Goal: Task Accomplishment & Management: Manage account settings

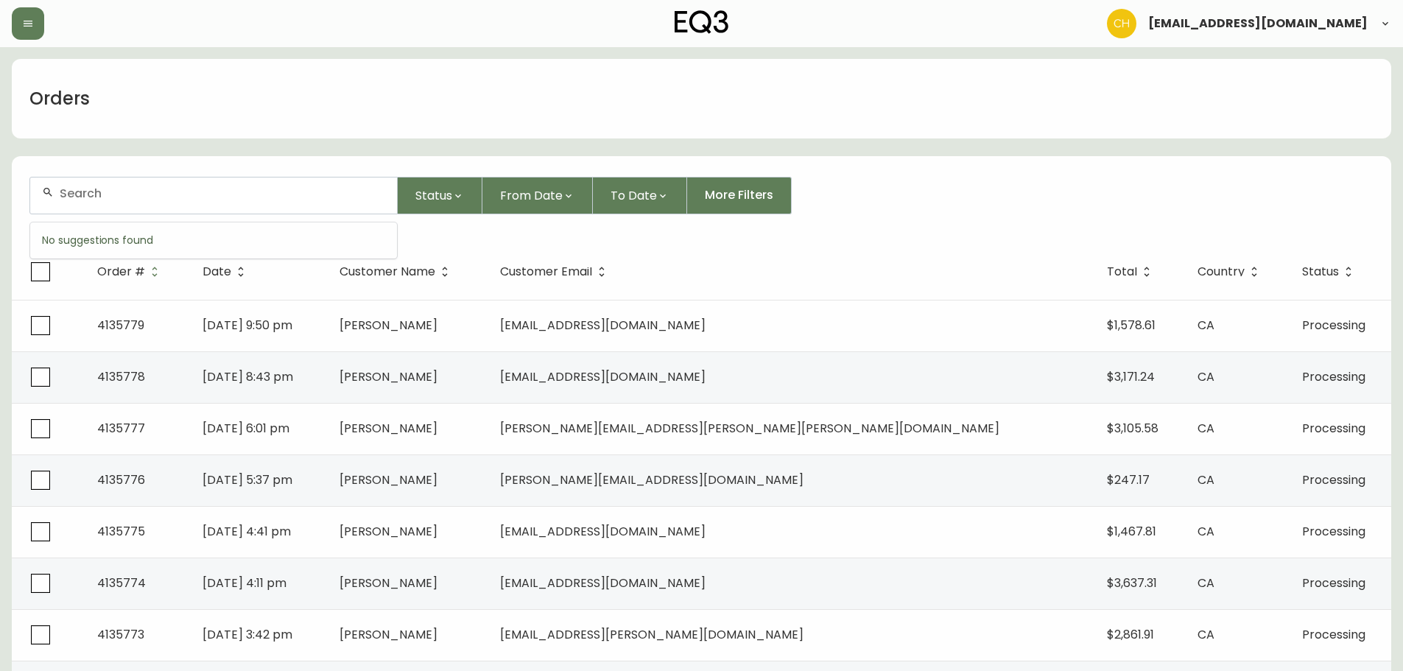
click at [99, 192] on input "text" at bounding box center [222, 193] width 325 height 14
type input "4135754"
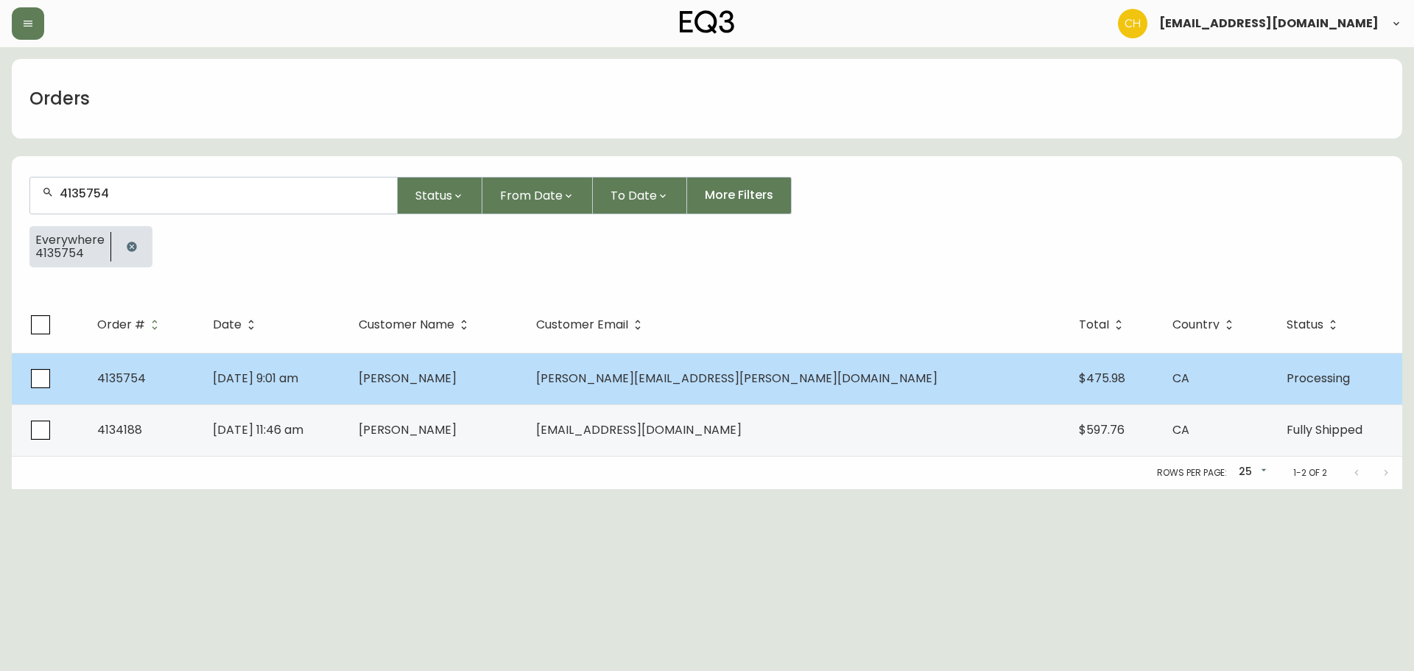
click at [524, 387] on td "[PERSON_NAME]" at bounding box center [435, 379] width 177 height 52
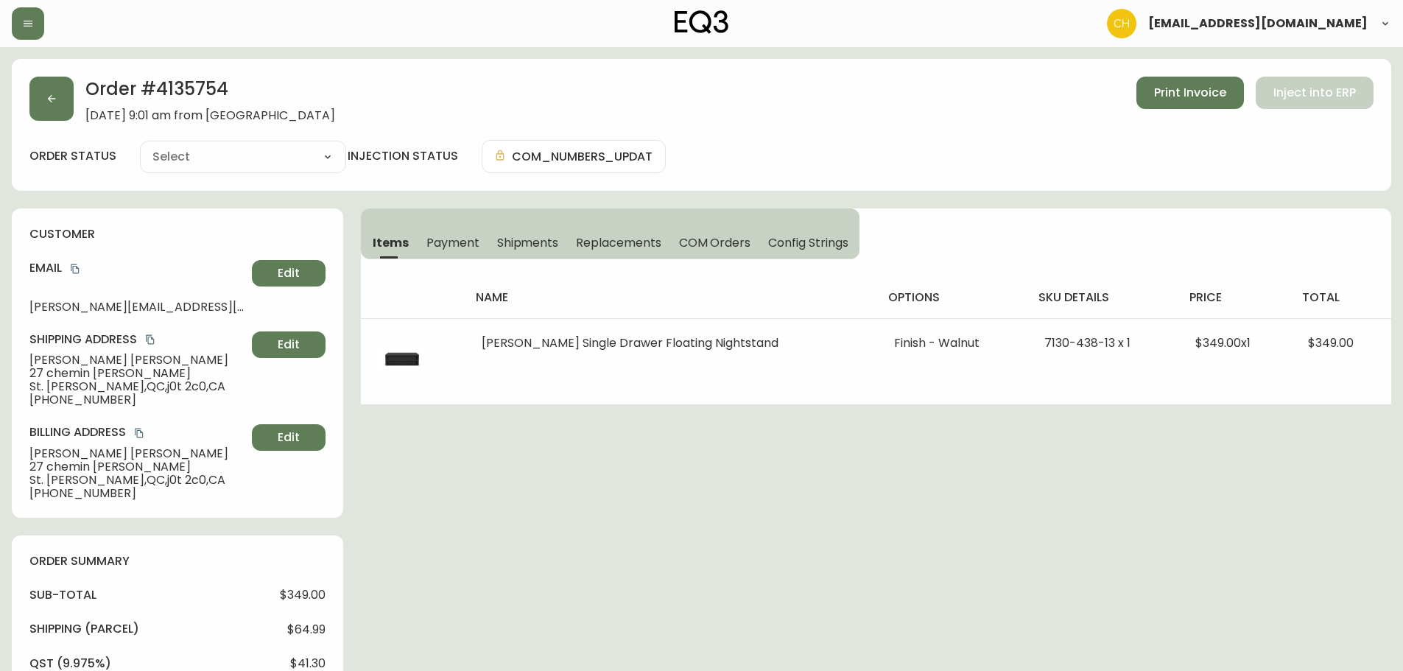
type input "Processing"
select select "PROCESSING"
click at [51, 94] on icon "button" at bounding box center [52, 99] width 12 height 12
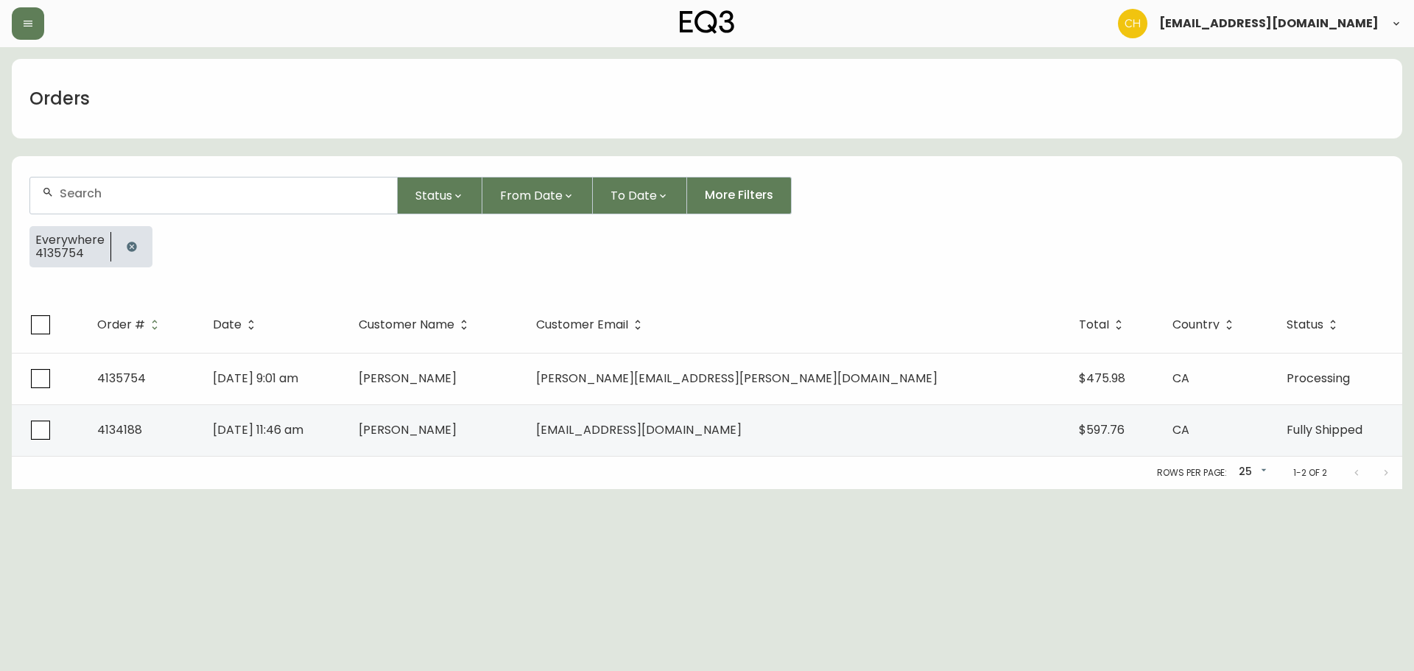
click at [97, 188] on input "text" at bounding box center [222, 193] width 325 height 14
type input "4135762"
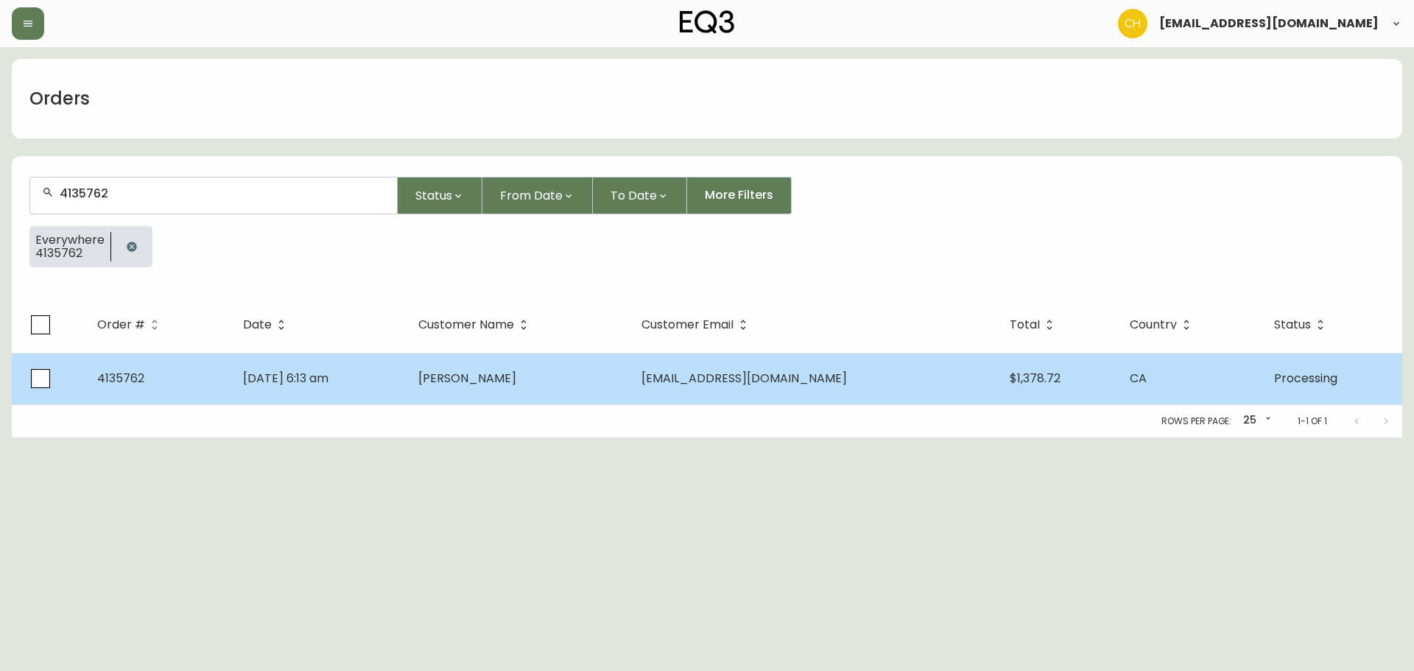
click at [496, 385] on span "[PERSON_NAME]" at bounding box center [467, 378] width 98 height 17
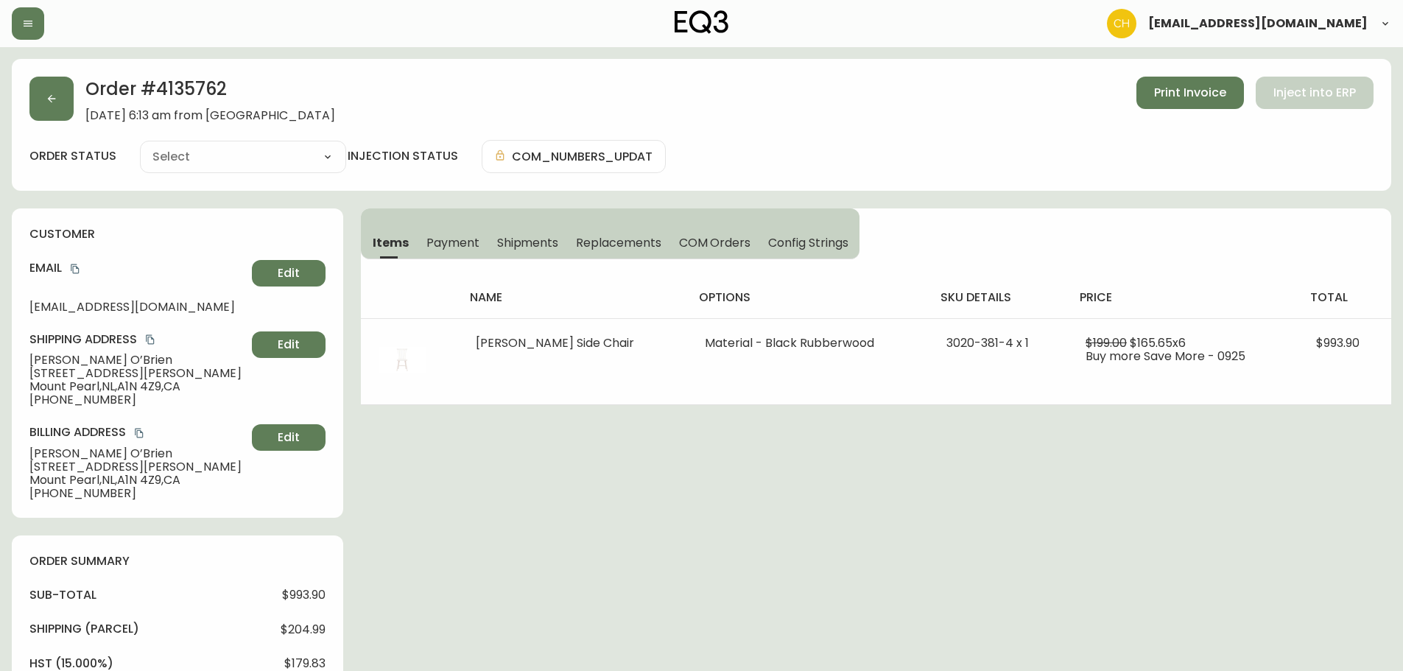
type input "Processing"
select select "PROCESSING"
click at [52, 102] on icon "button" at bounding box center [52, 99] width 8 height 8
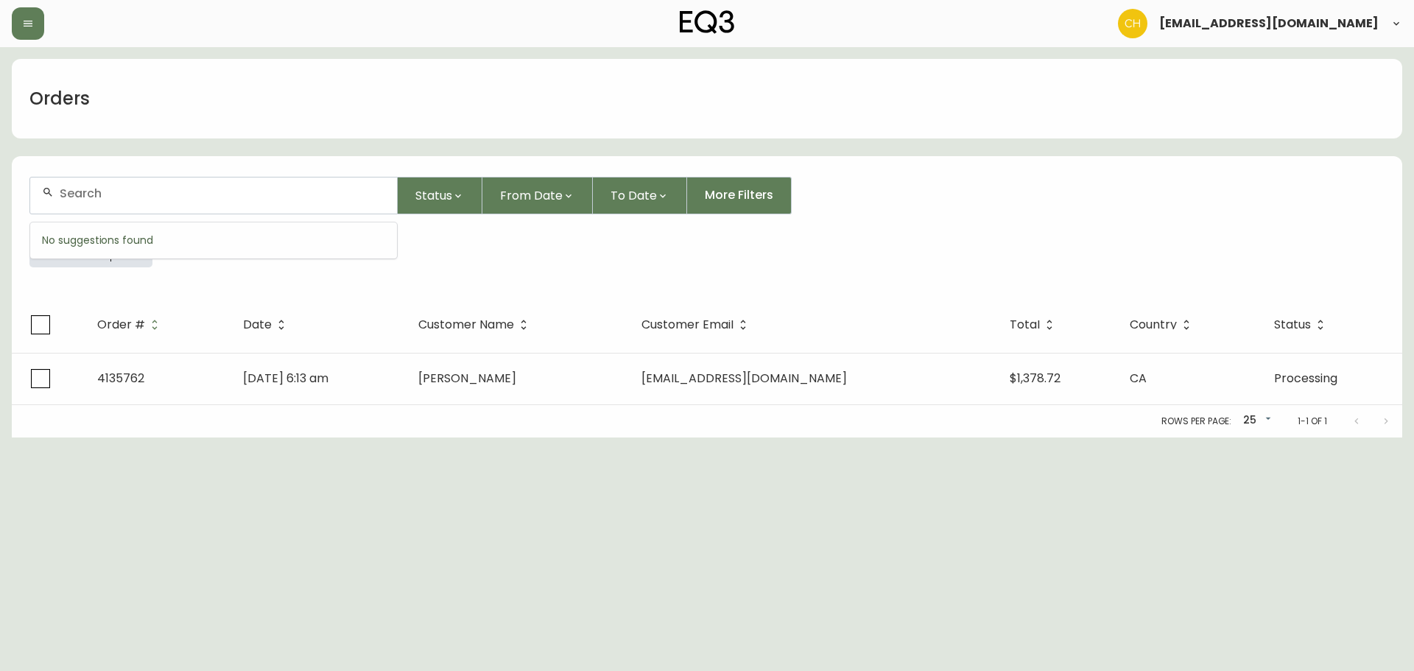
click at [105, 190] on input "text" at bounding box center [222, 193] width 325 height 14
type input "4135764"
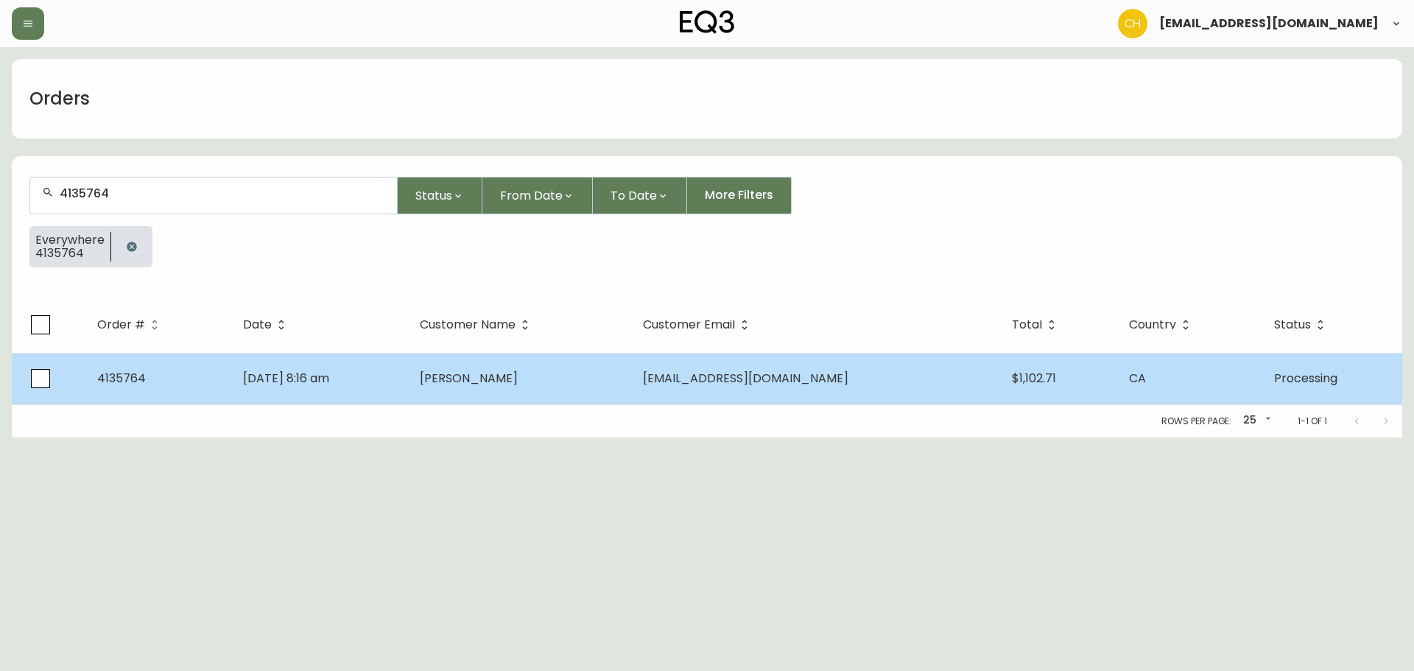
click at [565, 361] on td "[PERSON_NAME]" at bounding box center [519, 379] width 223 height 52
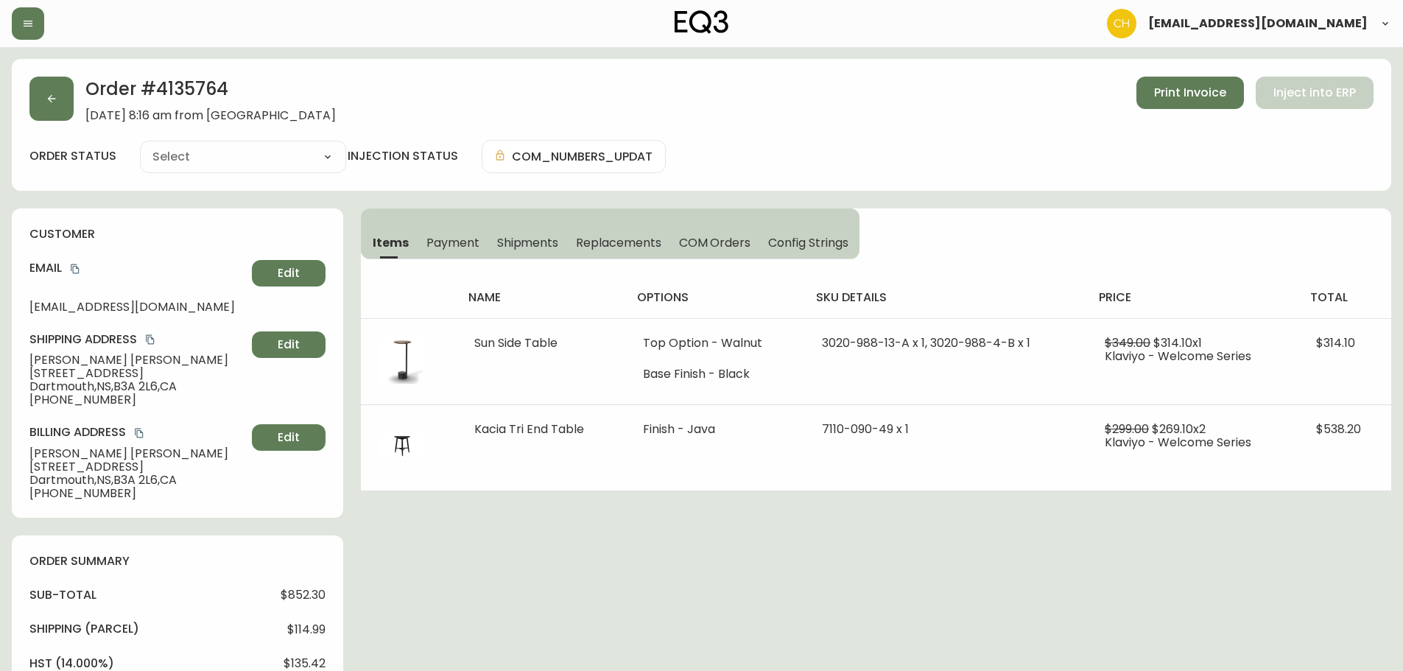
type input "Processing"
select select "PROCESSING"
click at [64, 99] on button "button" at bounding box center [51, 99] width 44 height 44
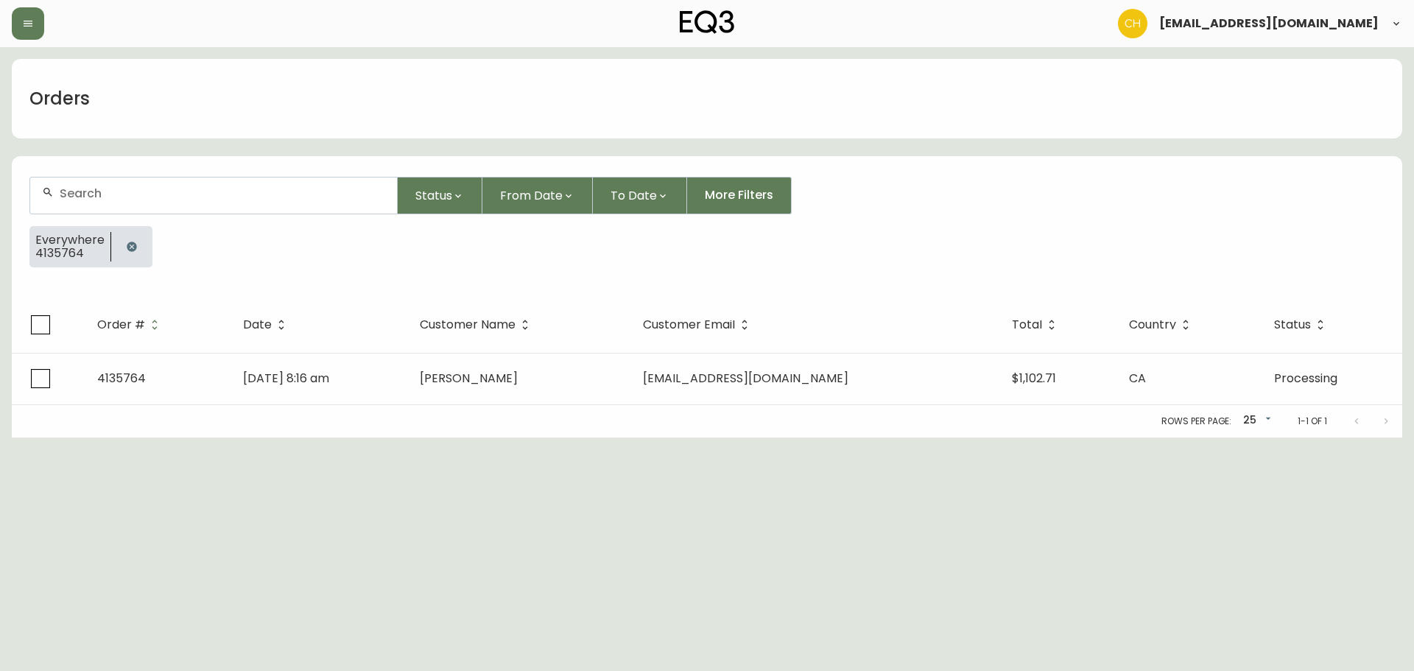
click at [91, 191] on input "text" at bounding box center [222, 193] width 325 height 14
type input "4135770"
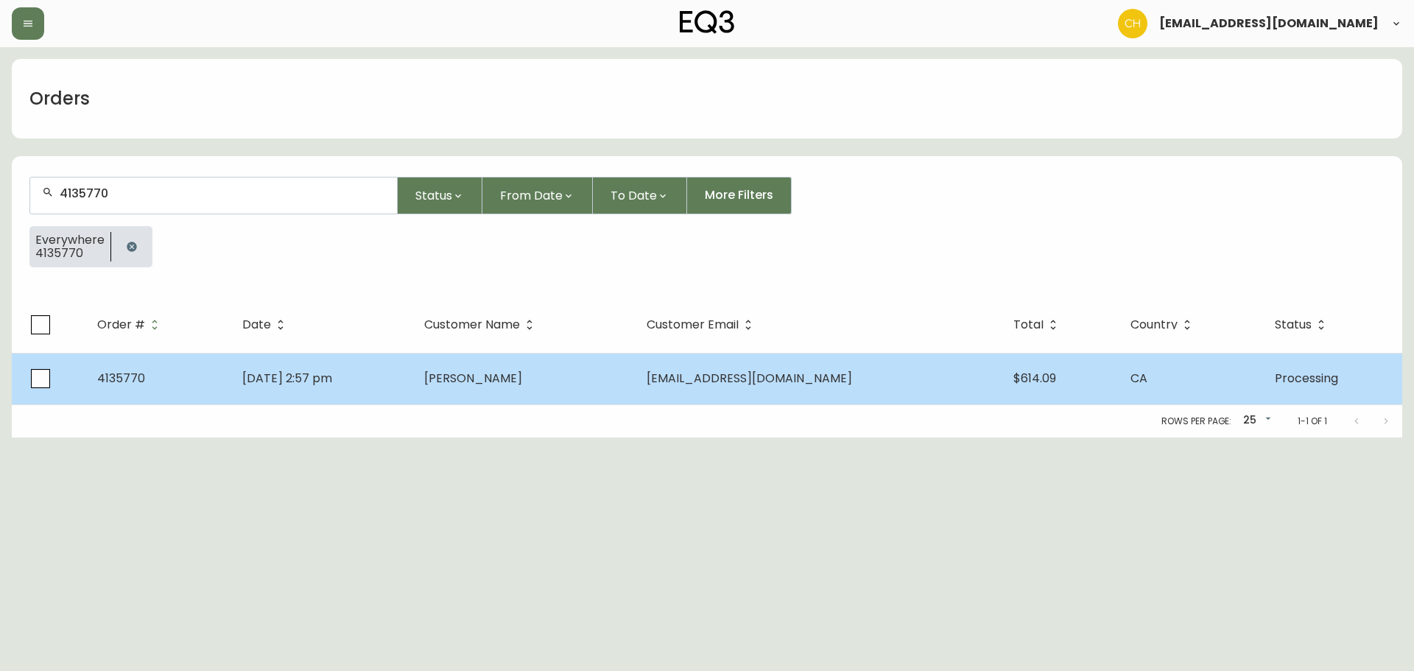
click at [524, 368] on td "[PERSON_NAME]" at bounding box center [523, 379] width 222 height 52
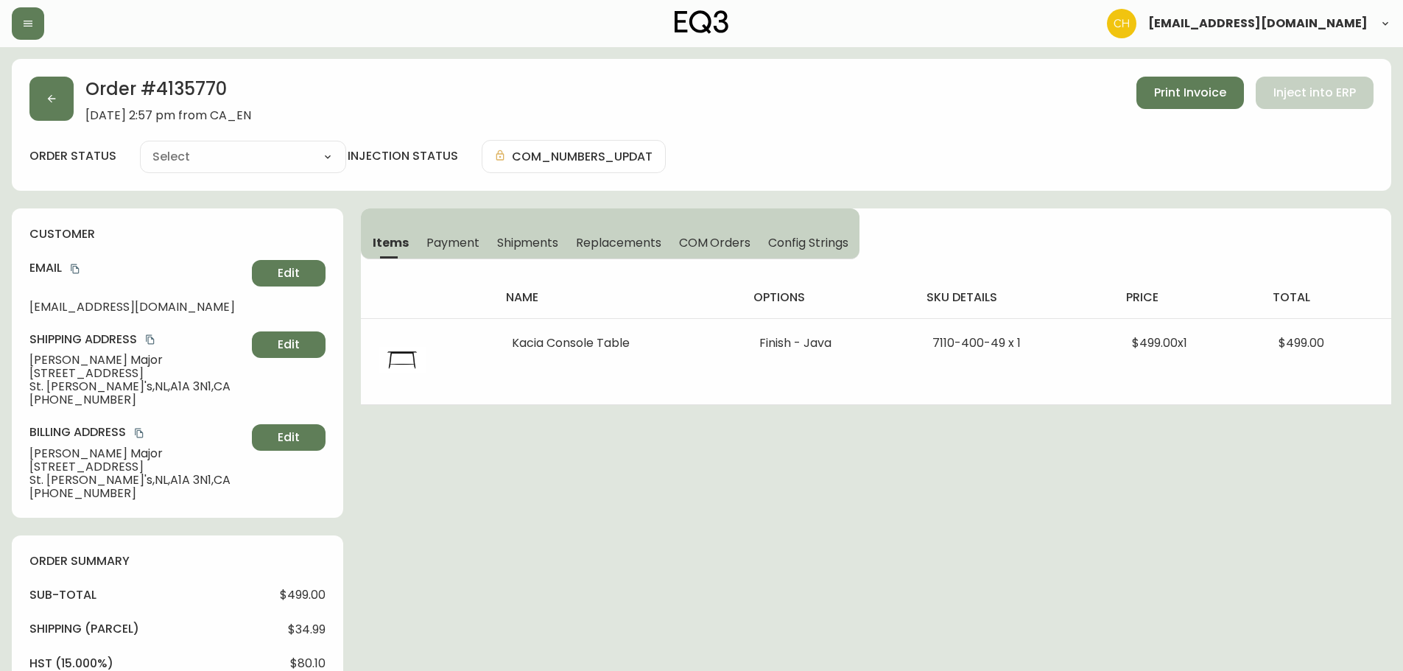
type input "Processing"
select select "PROCESSING"
click at [57, 112] on button "button" at bounding box center [51, 99] width 44 height 44
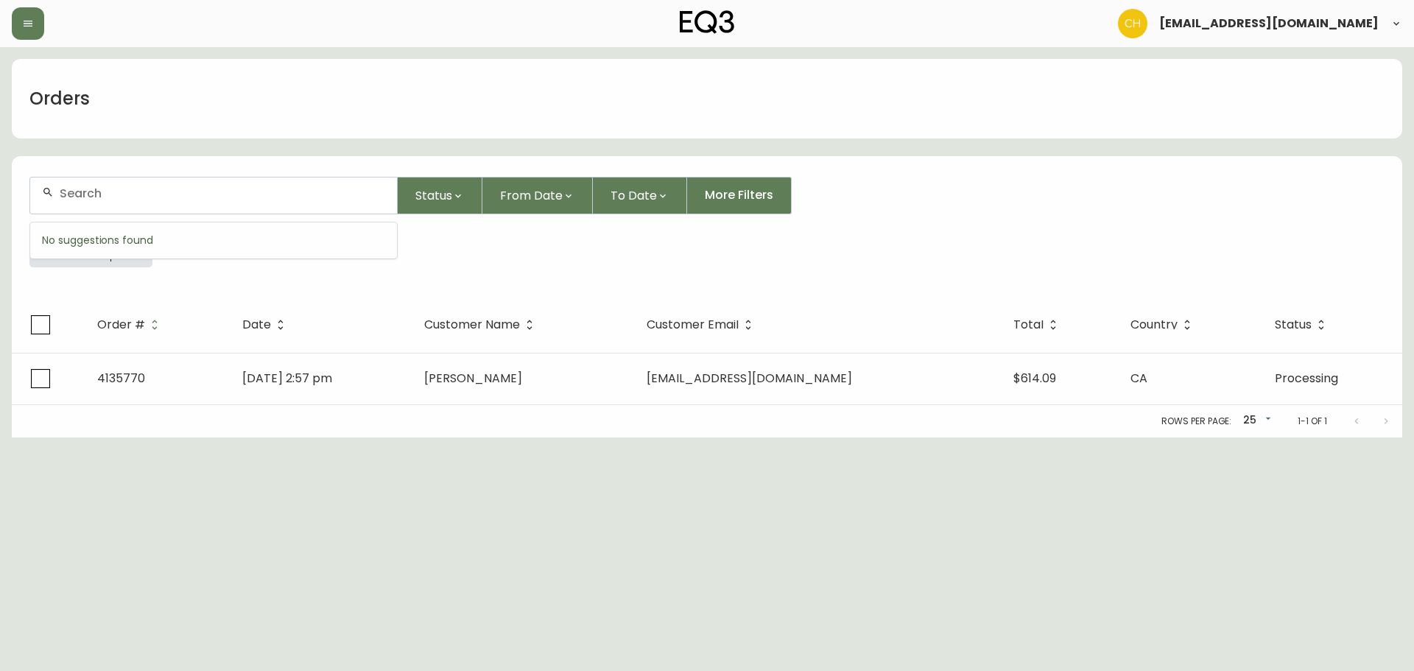
drag, startPoint x: 94, startPoint y: 189, endPoint x: 121, endPoint y: 168, distance: 33.6
click at [108, 188] on input "text" at bounding box center [222, 193] width 325 height 14
type input "4135743"
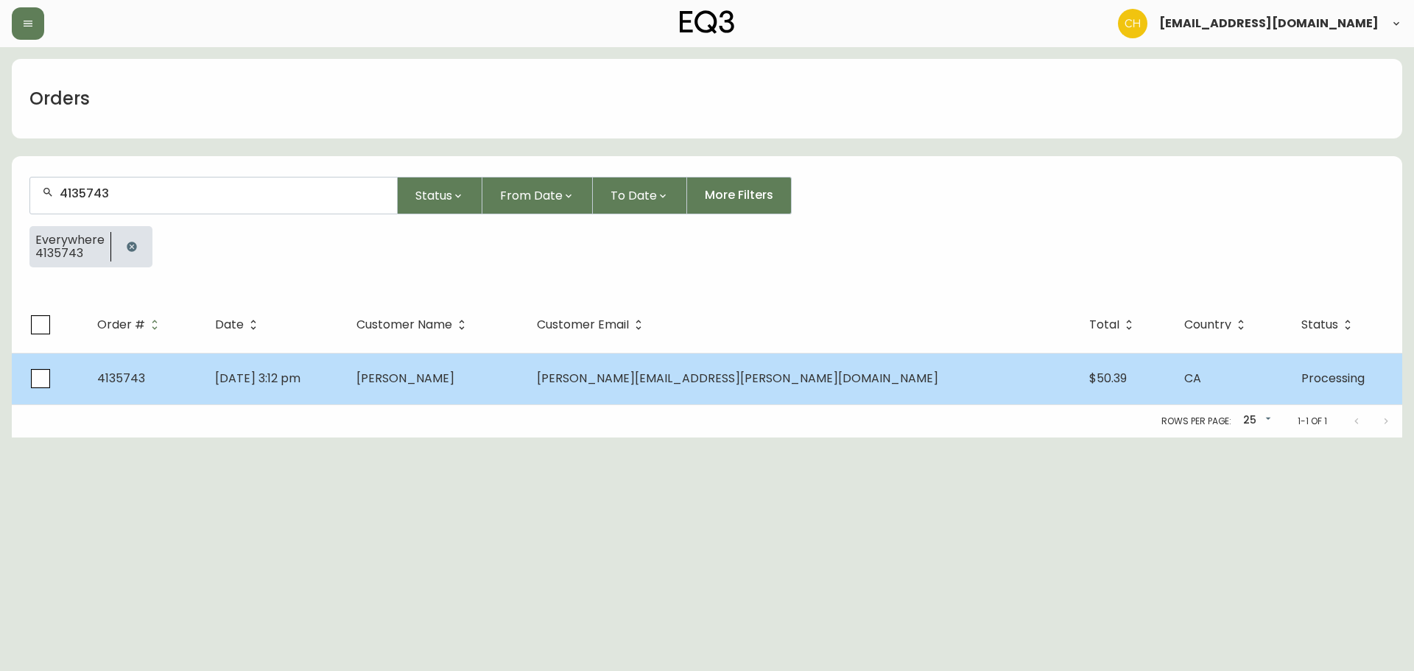
click at [524, 391] on td "[PERSON_NAME]" at bounding box center [435, 379] width 180 height 52
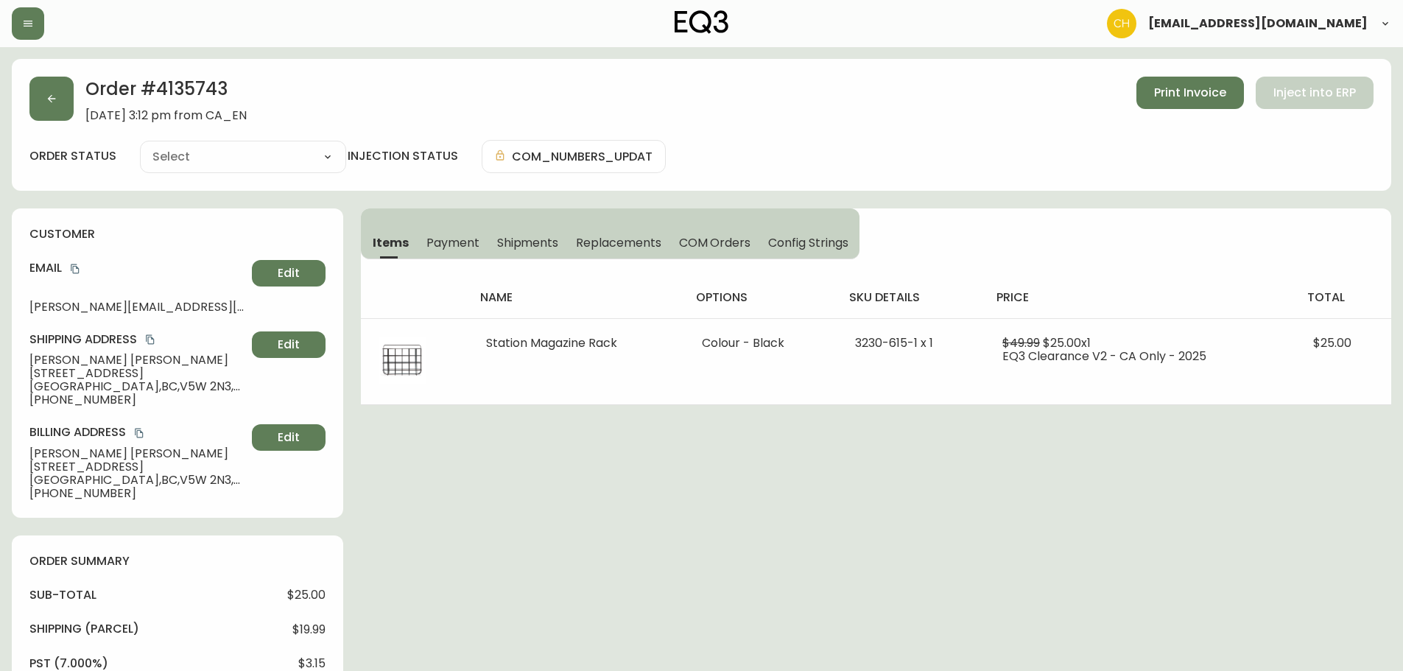
type input "Processing"
select select "PROCESSING"
click at [59, 104] on button "button" at bounding box center [51, 99] width 44 height 44
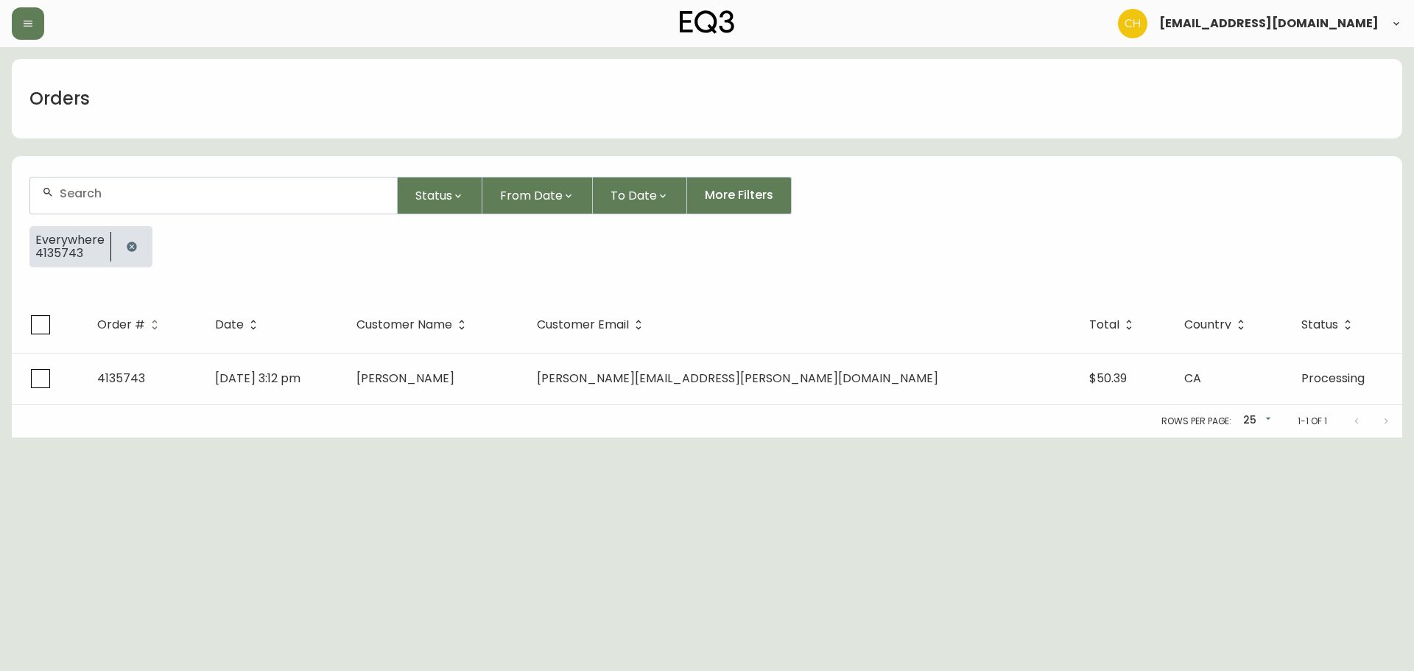
click at [101, 188] on input "text" at bounding box center [222, 193] width 325 height 14
type input "4135745"
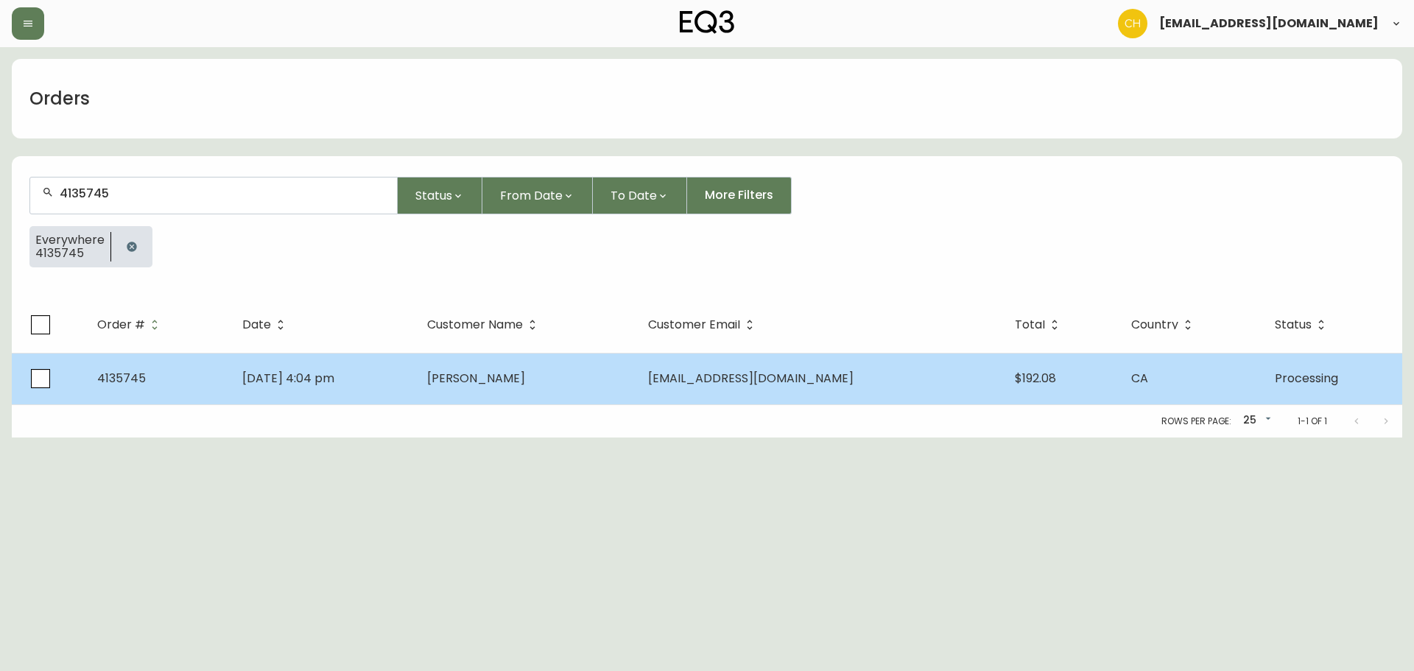
click at [415, 380] on td "[DATE] 4:04 pm" at bounding box center [323, 379] width 185 height 52
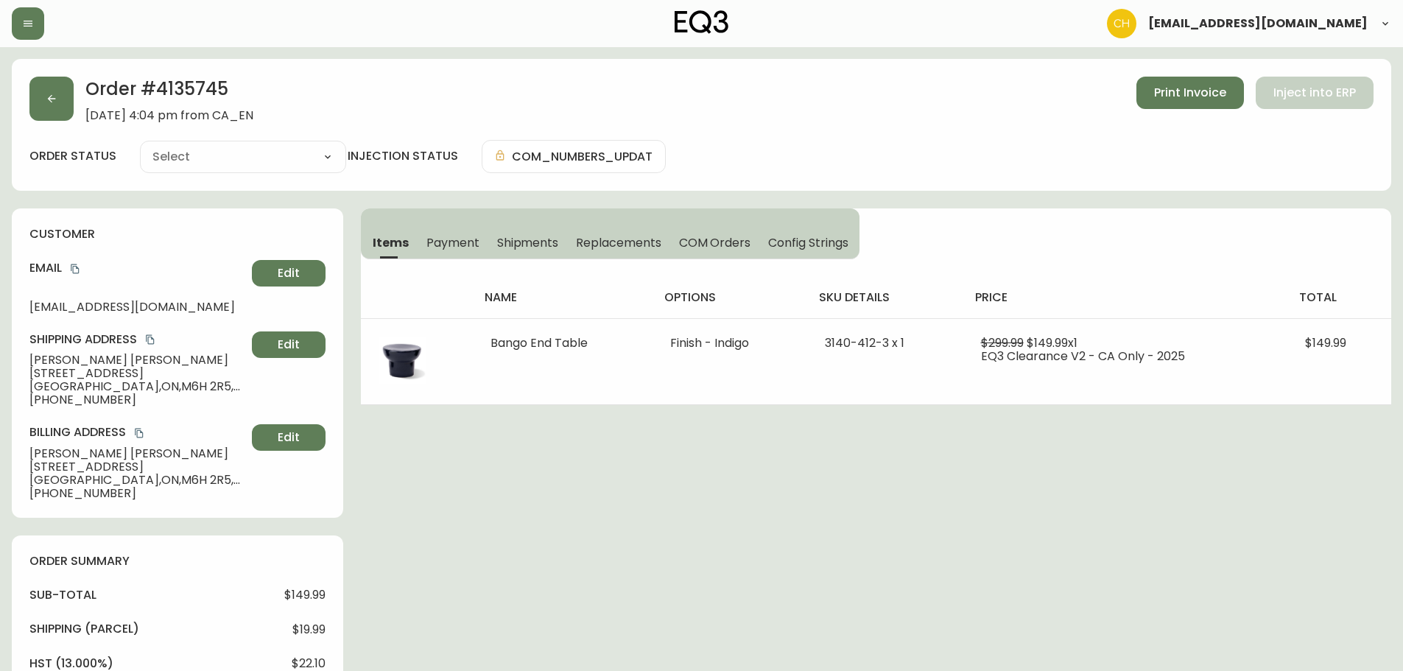
type input "Processing"
select select "PROCESSING"
click at [59, 95] on button "button" at bounding box center [51, 99] width 44 height 44
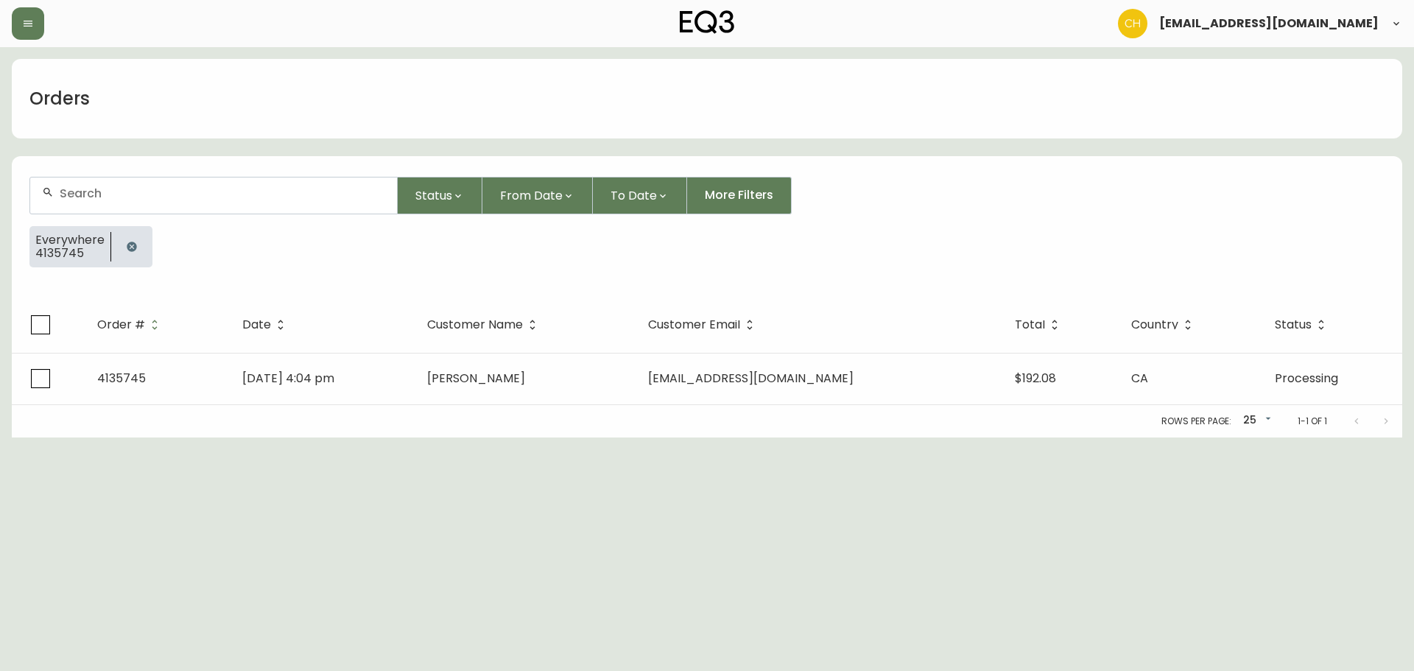
click at [108, 189] on input "text" at bounding box center [222, 193] width 325 height 14
type input "4135757"
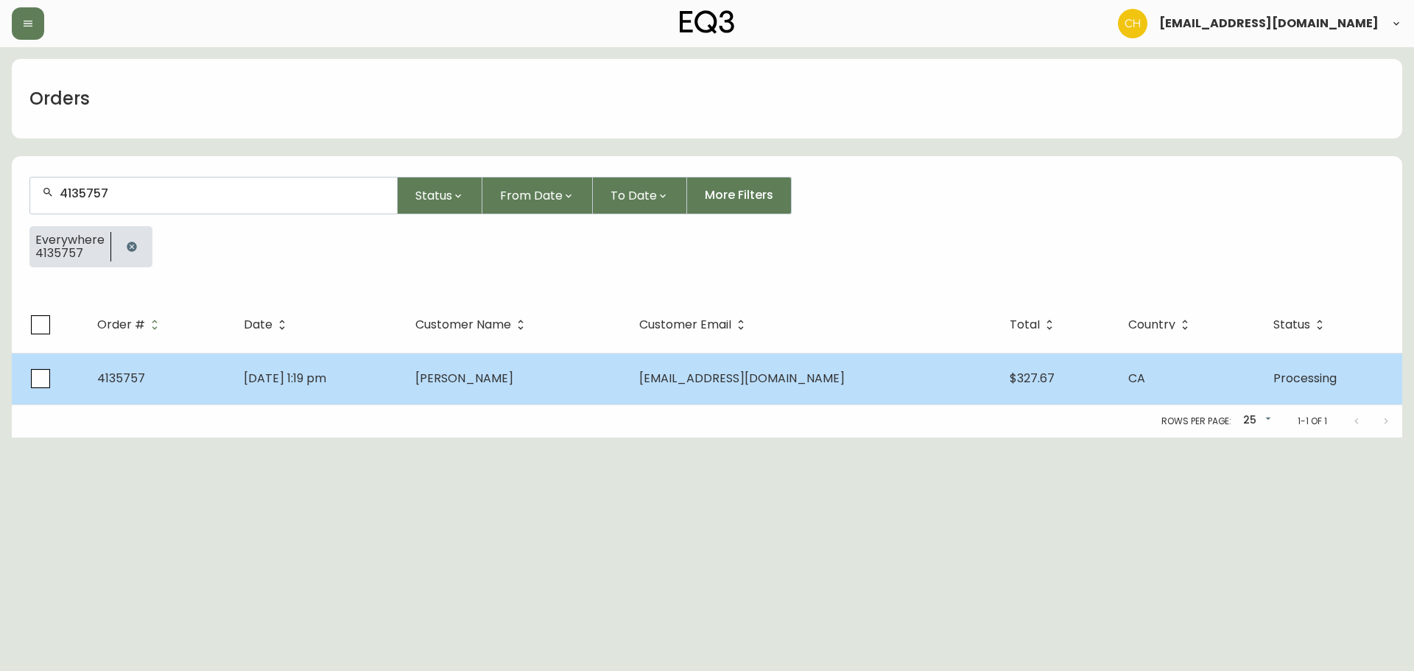
click at [404, 372] on td "[DATE] 1:19 pm" at bounding box center [318, 379] width 172 height 52
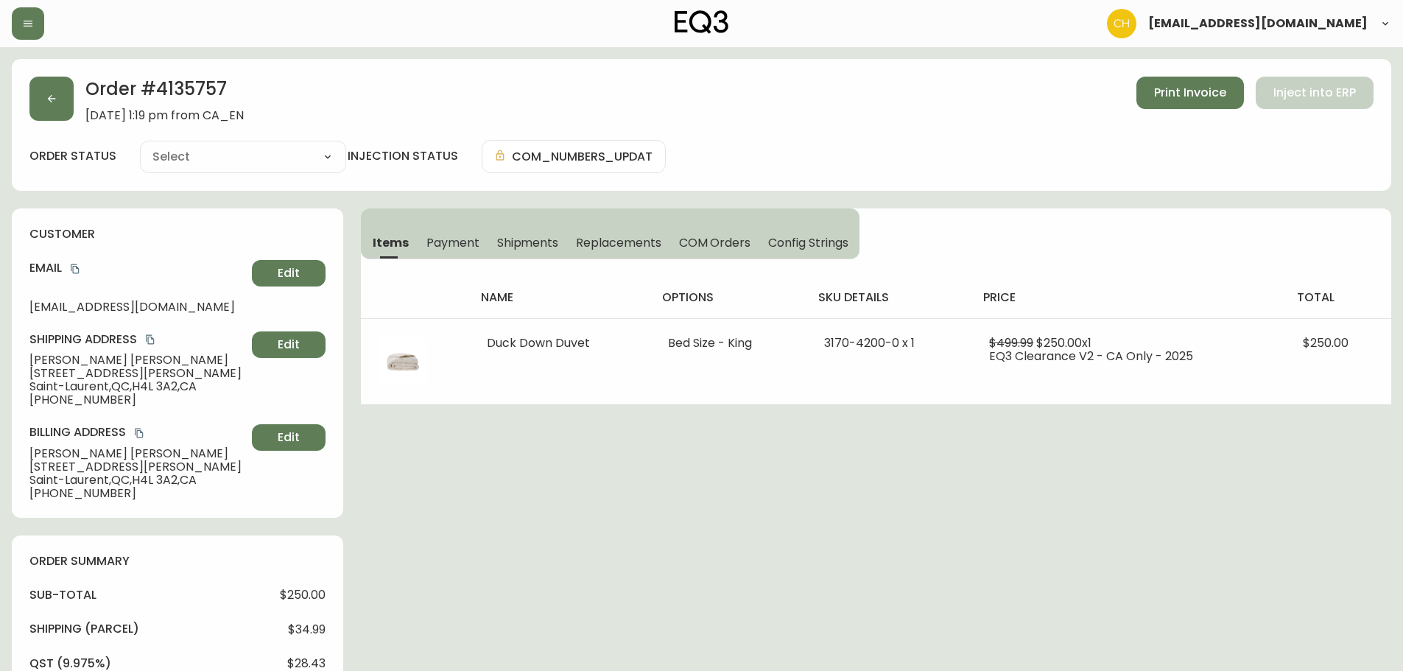
type input "Processing"
select select "PROCESSING"
click at [46, 105] on button "button" at bounding box center [51, 99] width 44 height 44
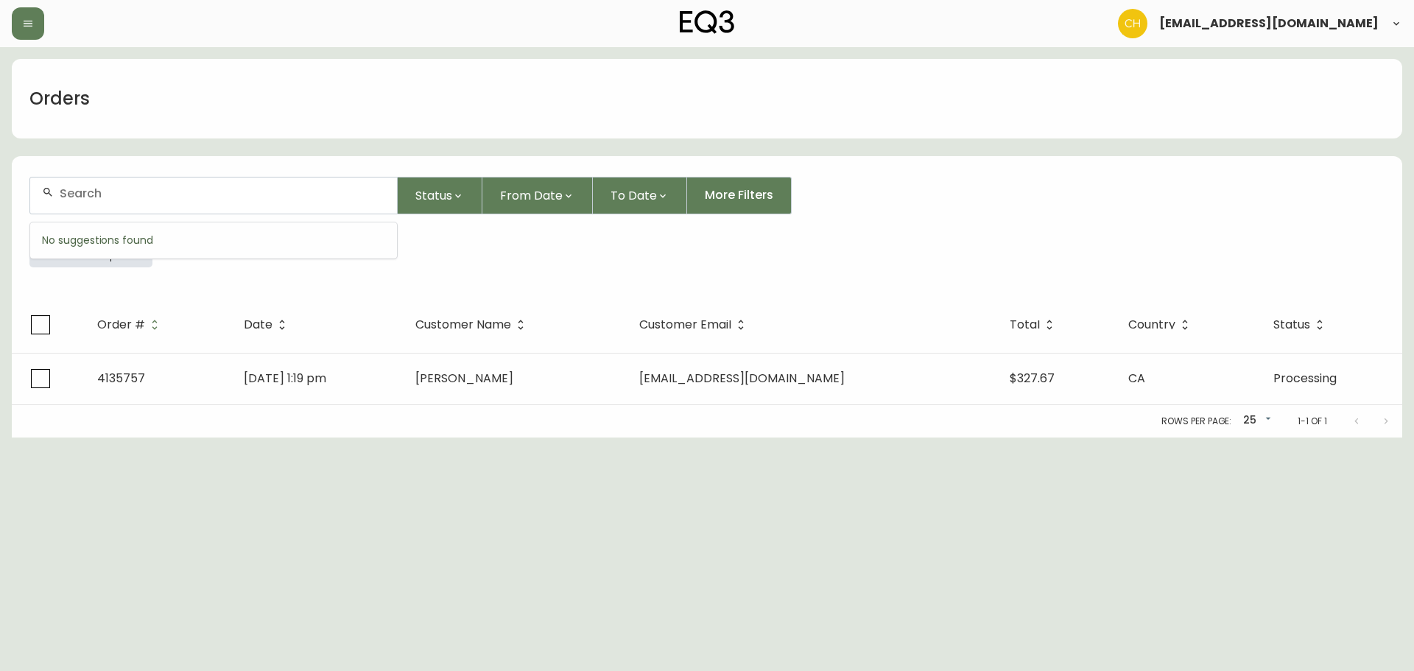
click at [82, 190] on input "text" at bounding box center [222, 193] width 325 height 14
type input "4135759"
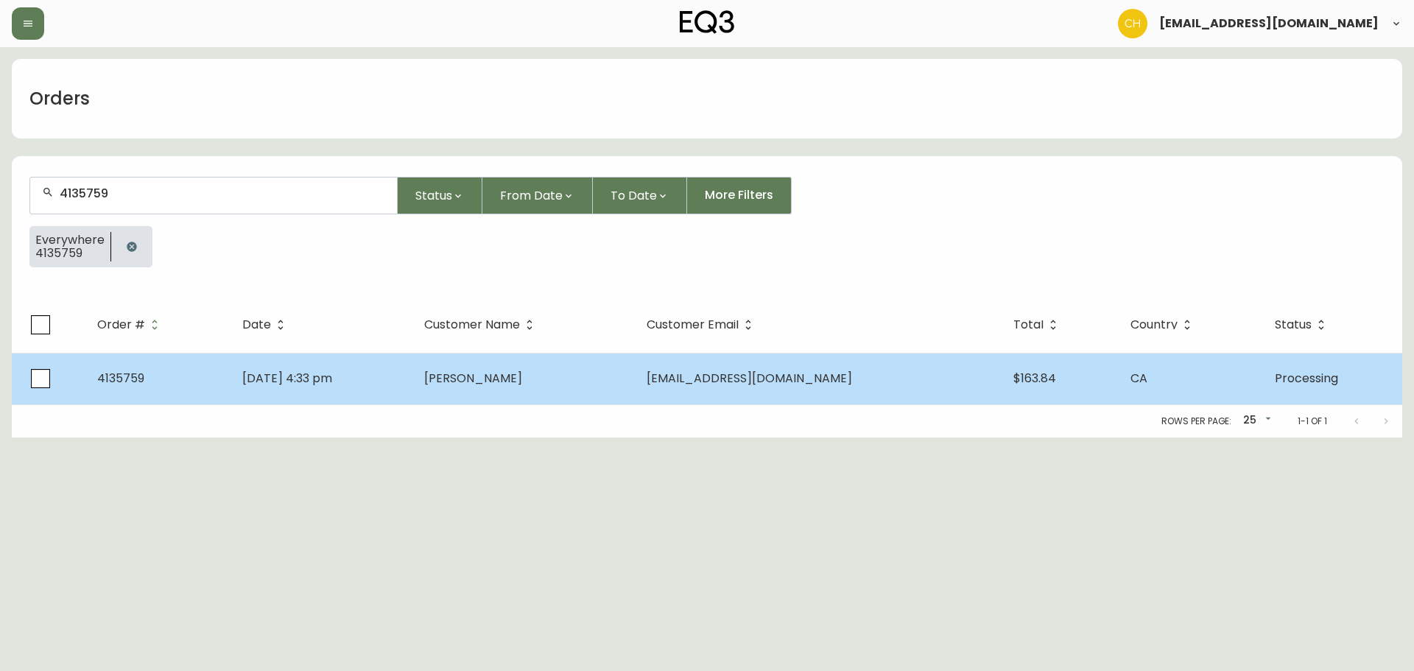
click at [412, 366] on td "[DATE] 4:33 pm" at bounding box center [322, 379] width 182 height 52
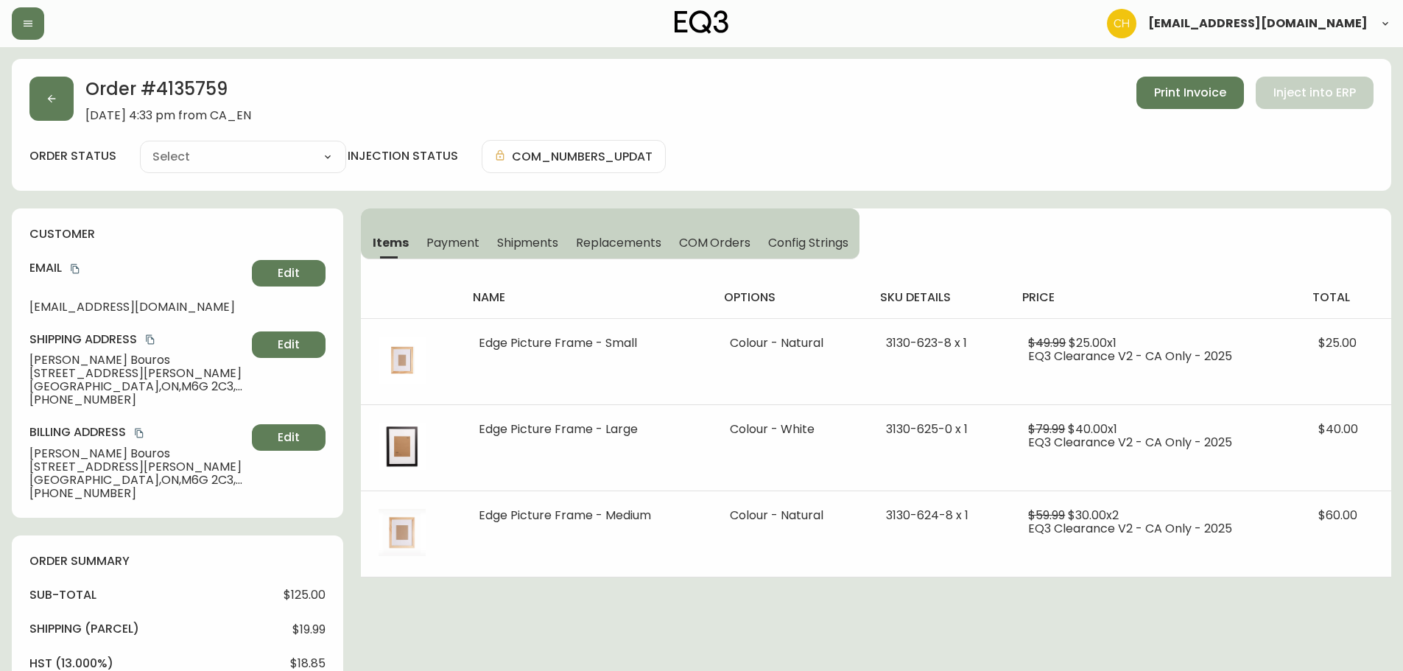
type input "Processing"
select select "PROCESSING"
click at [52, 95] on button "button" at bounding box center [51, 99] width 44 height 44
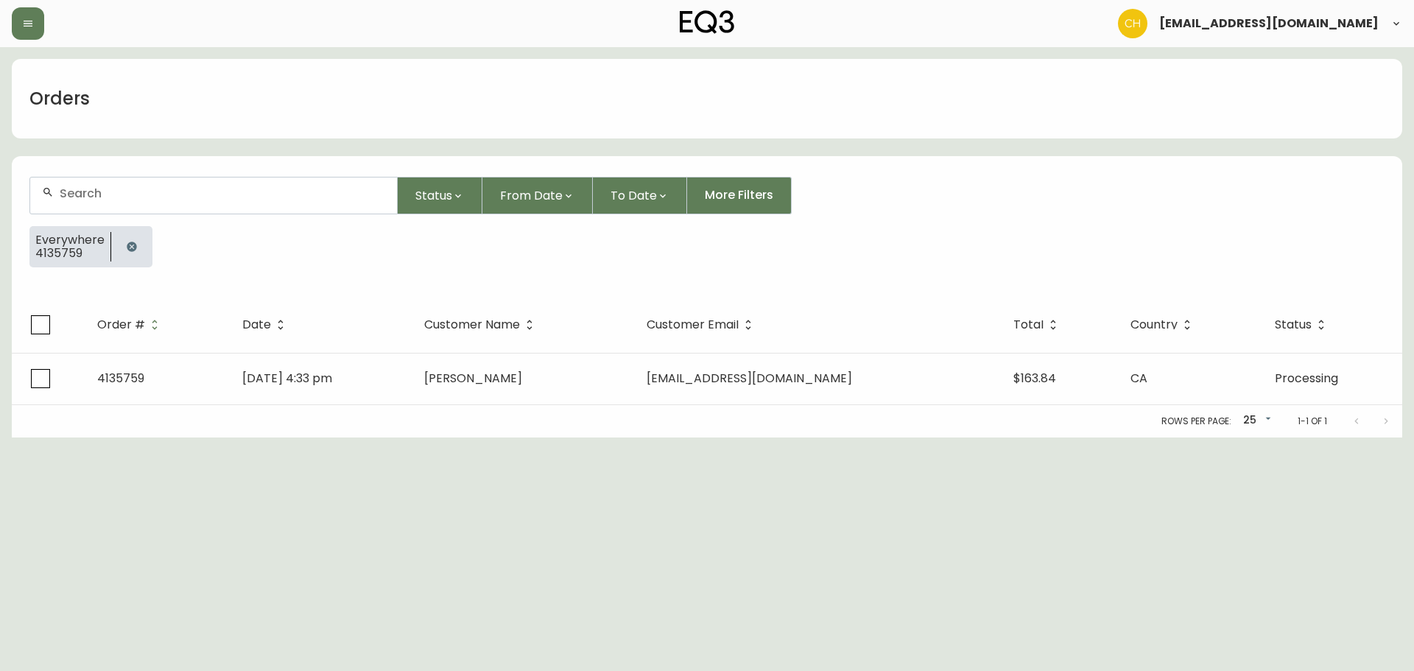
click at [91, 188] on input "text" at bounding box center [222, 193] width 325 height 14
type input "4135760"
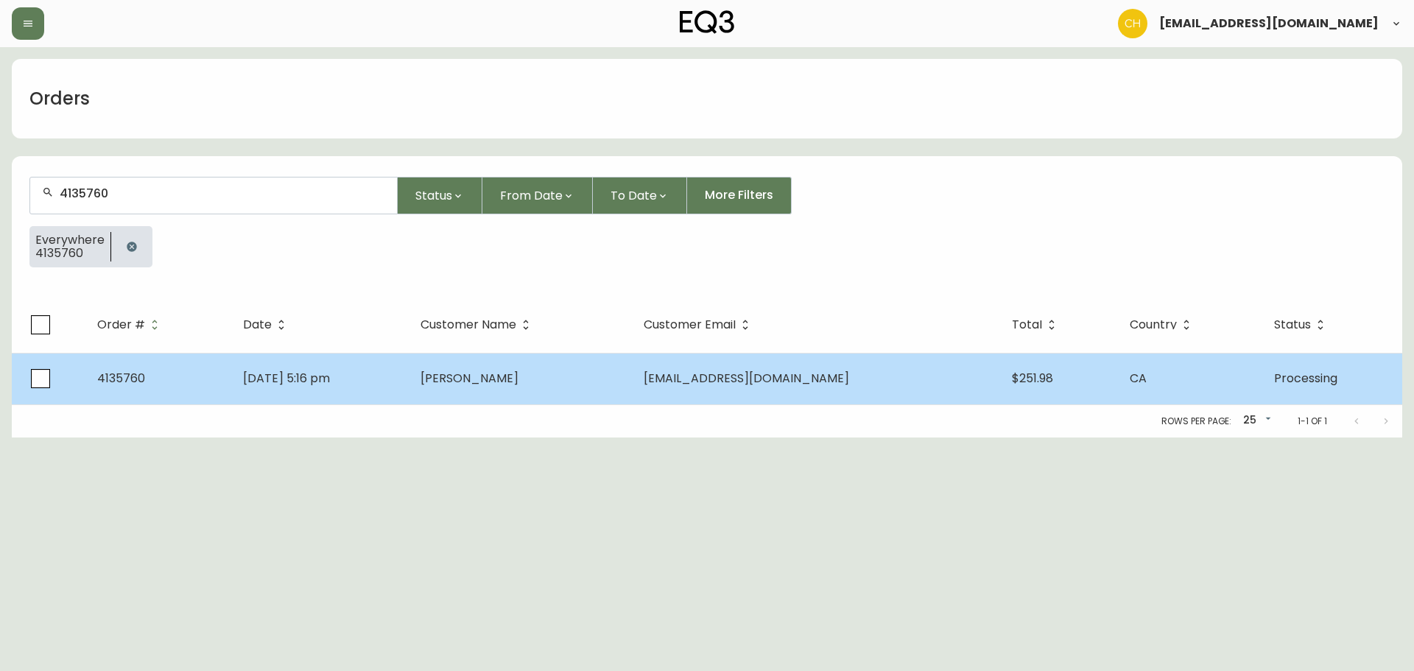
click at [409, 385] on td "[DATE] 5:16 pm" at bounding box center [319, 379] width 177 height 52
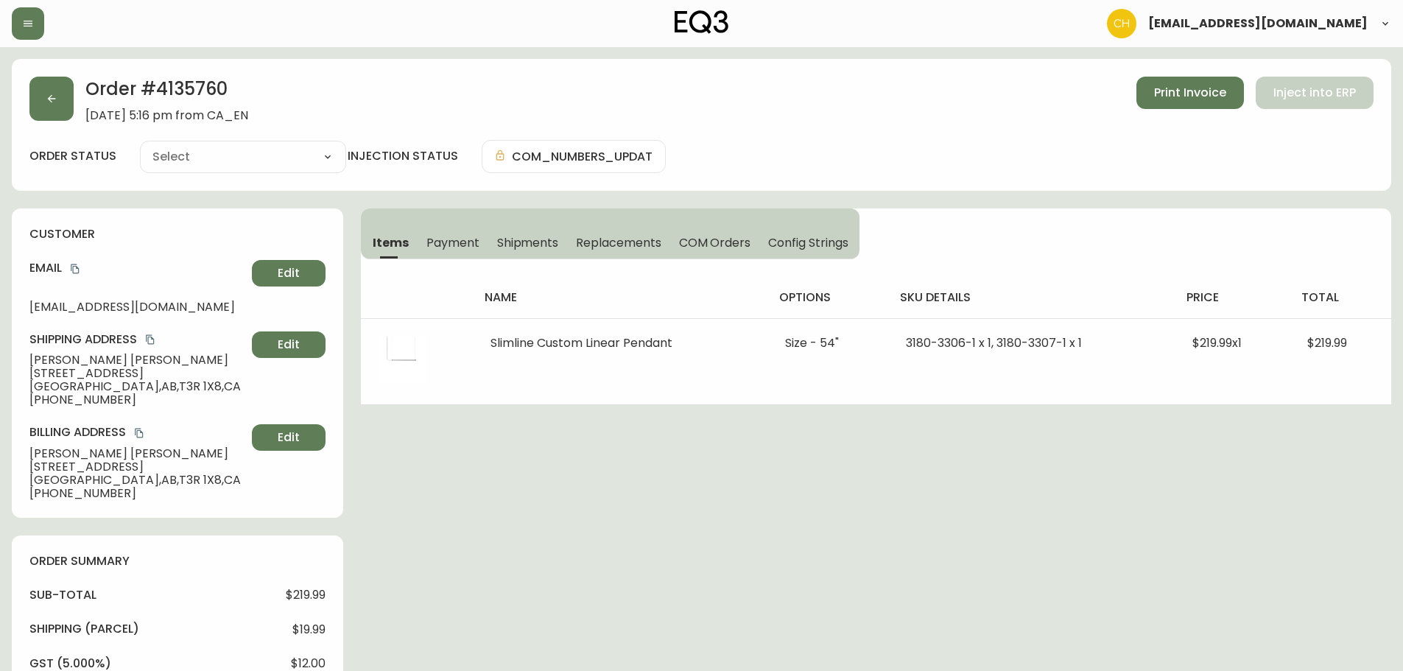
type input "Processing"
select select "PROCESSING"
click at [53, 93] on icon "button" at bounding box center [52, 99] width 12 height 12
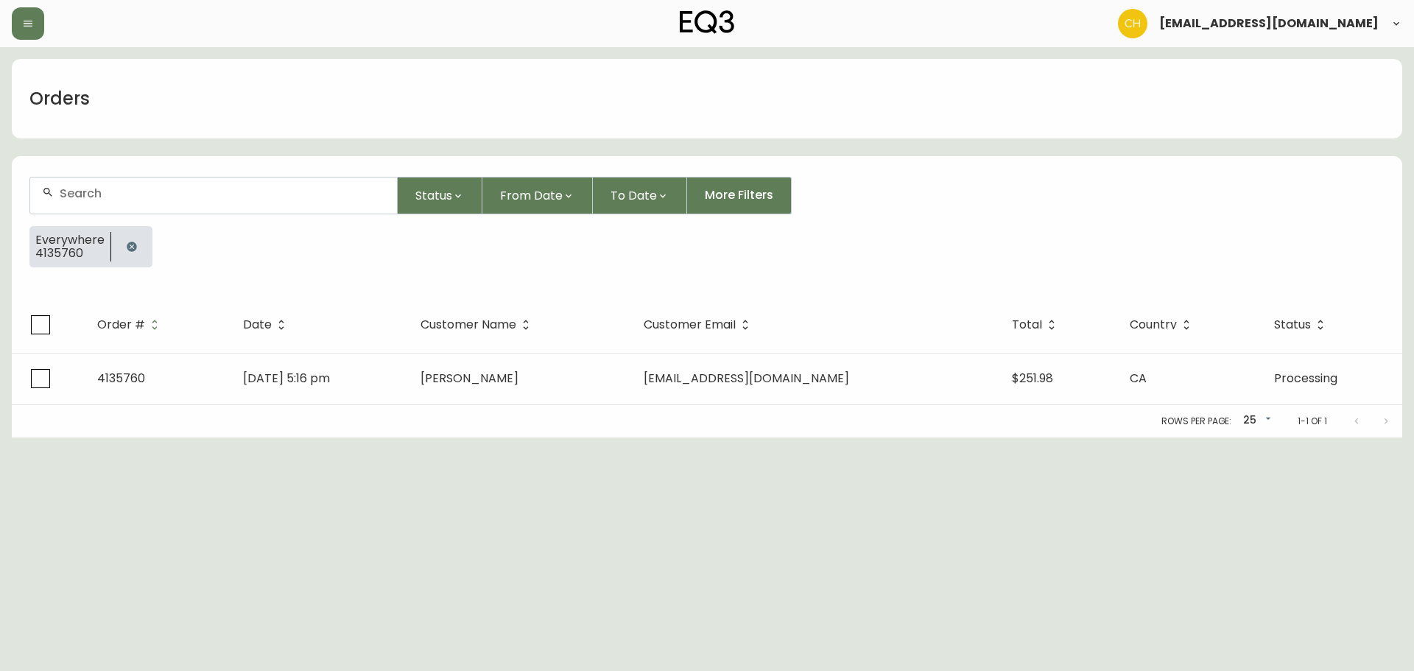
click at [74, 191] on input "text" at bounding box center [222, 193] width 325 height 14
type input "4135766"
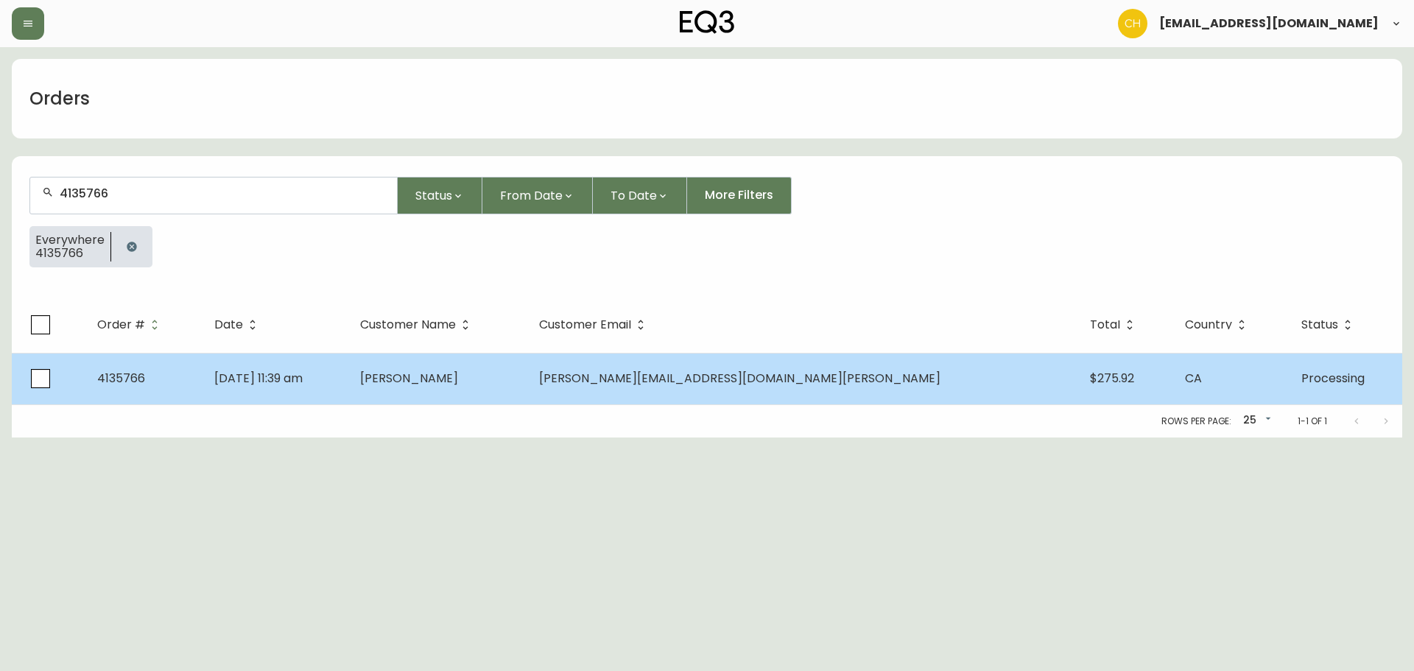
click at [495, 364] on td "[PERSON_NAME]" at bounding box center [438, 379] width 180 height 52
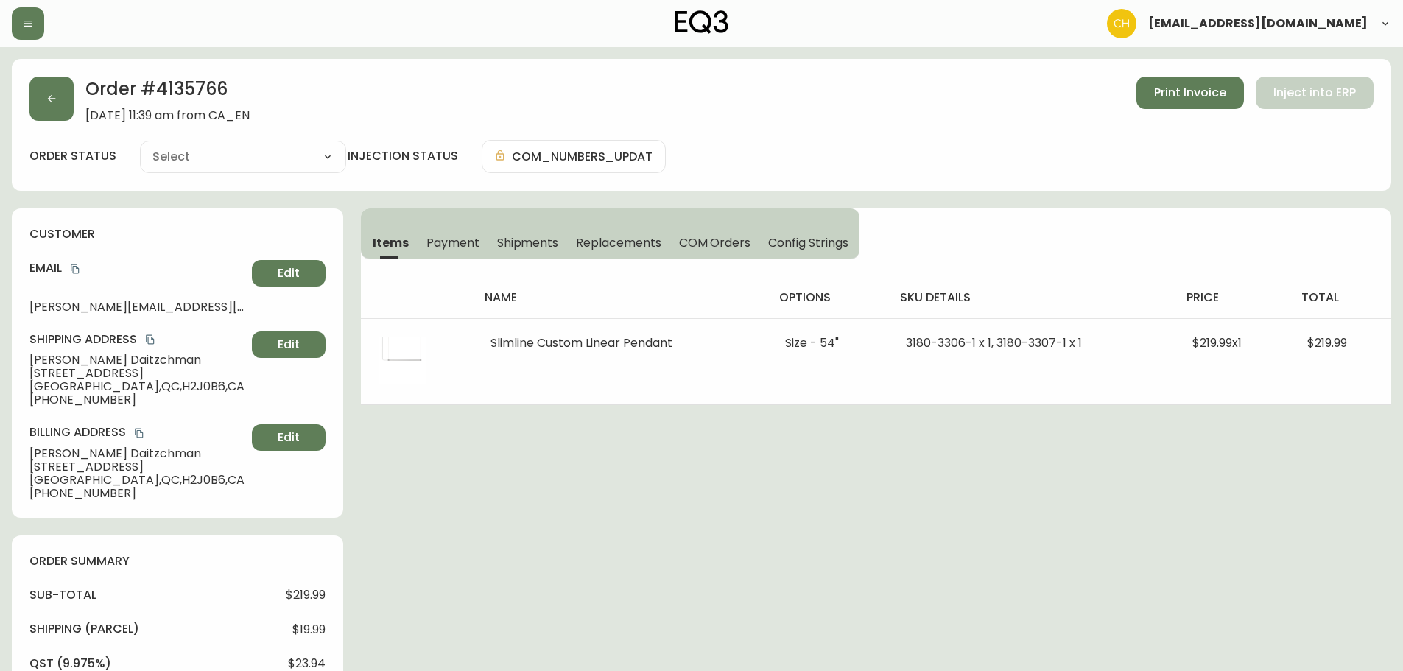
type input "Processing"
select select "PROCESSING"
click at [71, 99] on button "button" at bounding box center [51, 99] width 44 height 44
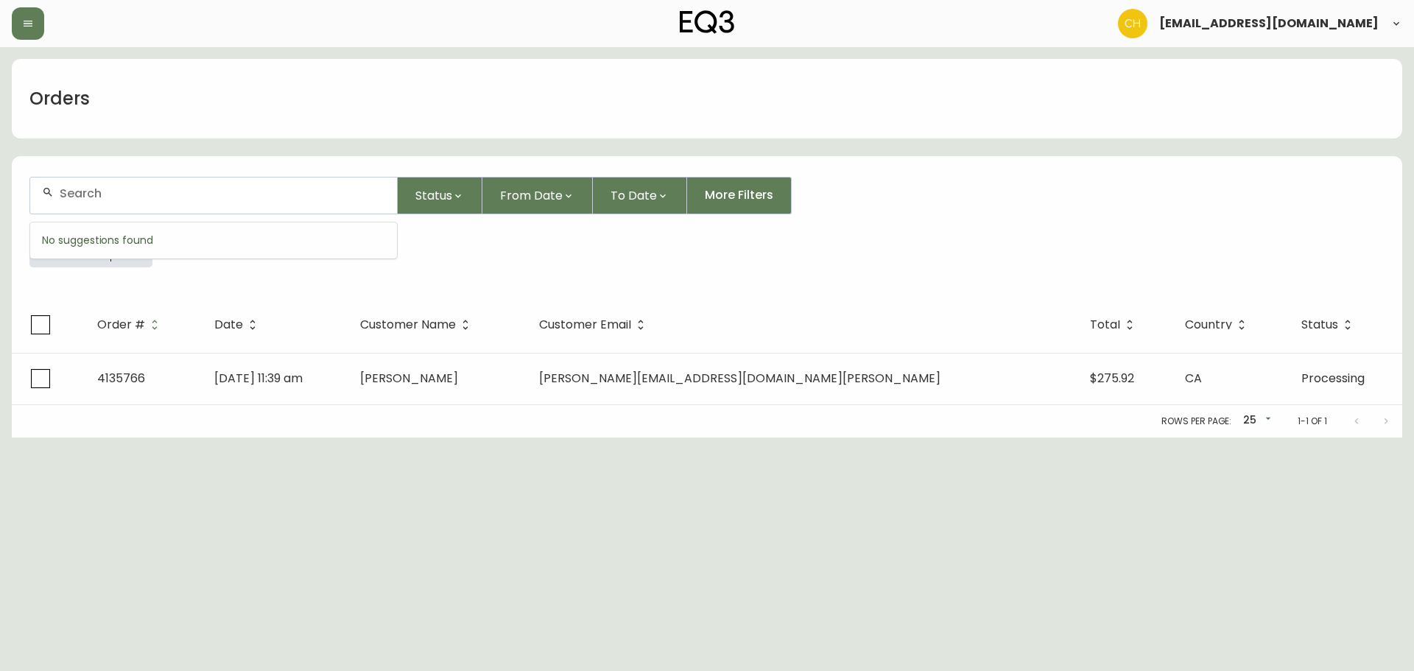
click at [93, 189] on input "text" at bounding box center [222, 193] width 325 height 14
type input "4135769"
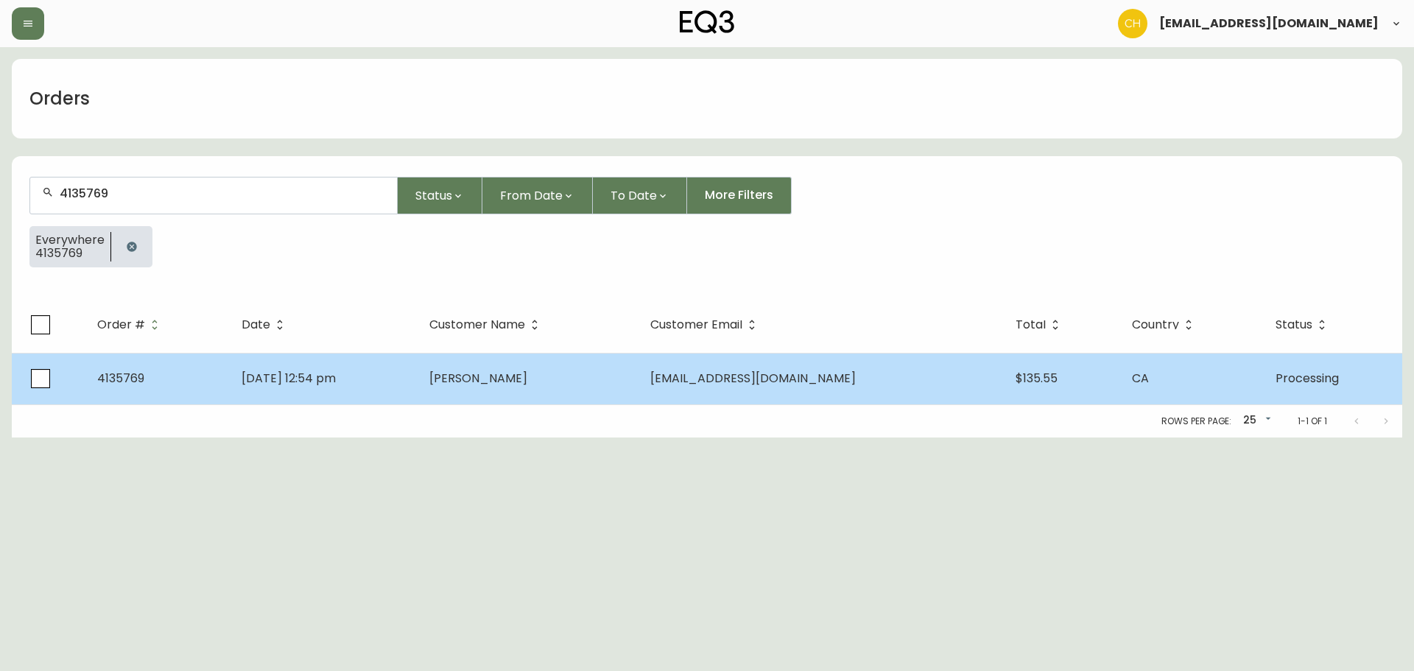
click at [638, 374] on td "[PERSON_NAME]" at bounding box center [528, 379] width 221 height 52
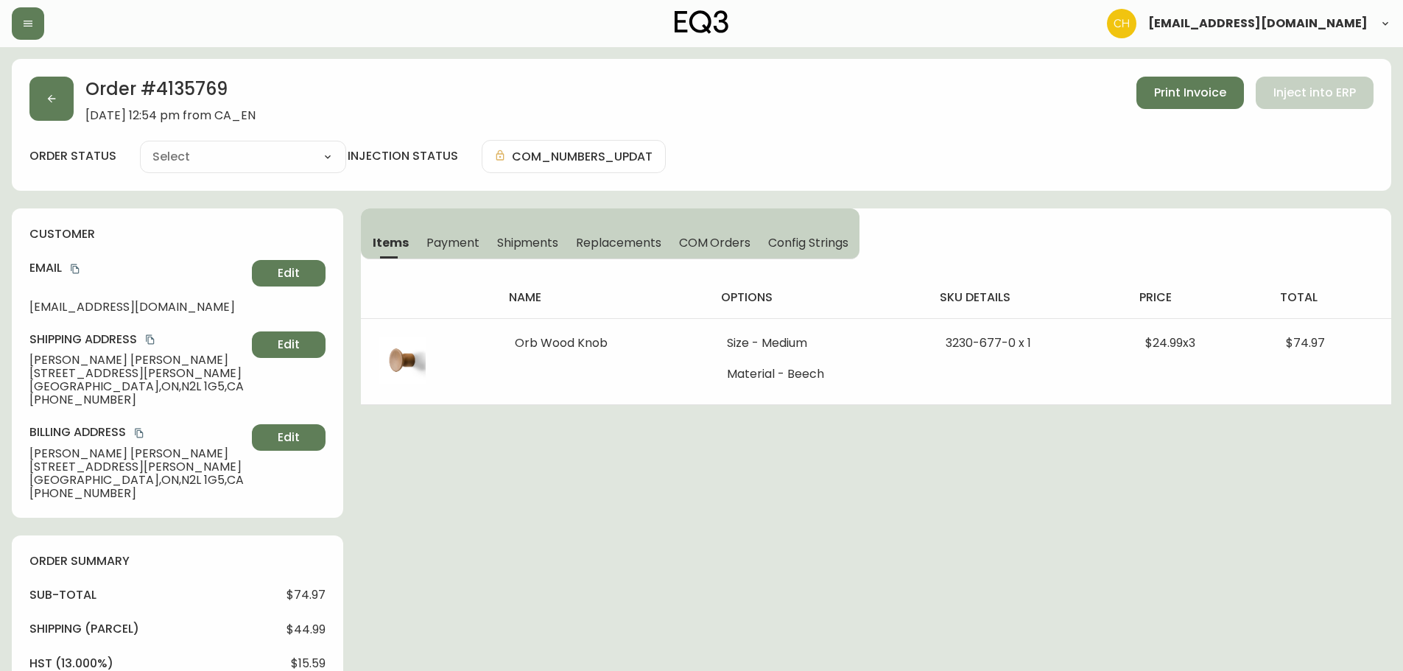
type input "Processing"
select select "PROCESSING"
click at [43, 104] on button "button" at bounding box center [51, 99] width 44 height 44
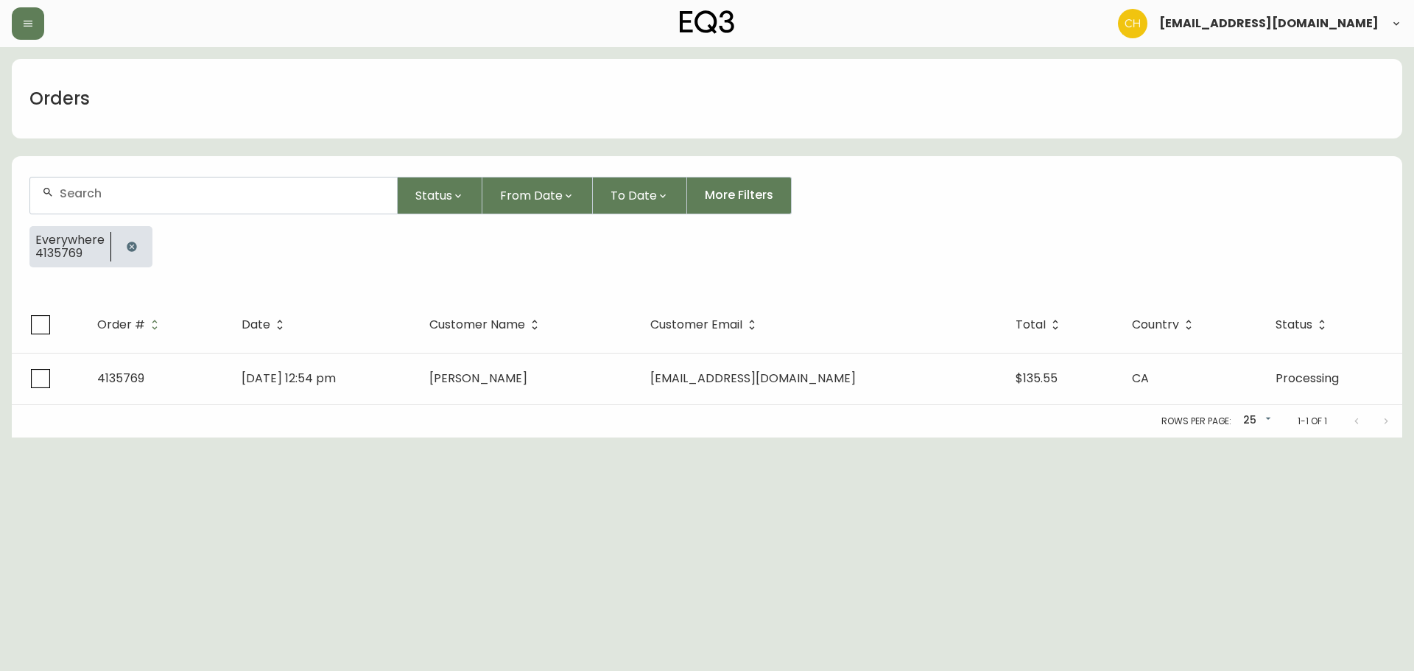
click at [85, 191] on input "text" at bounding box center [222, 193] width 325 height 14
type input "4135772"
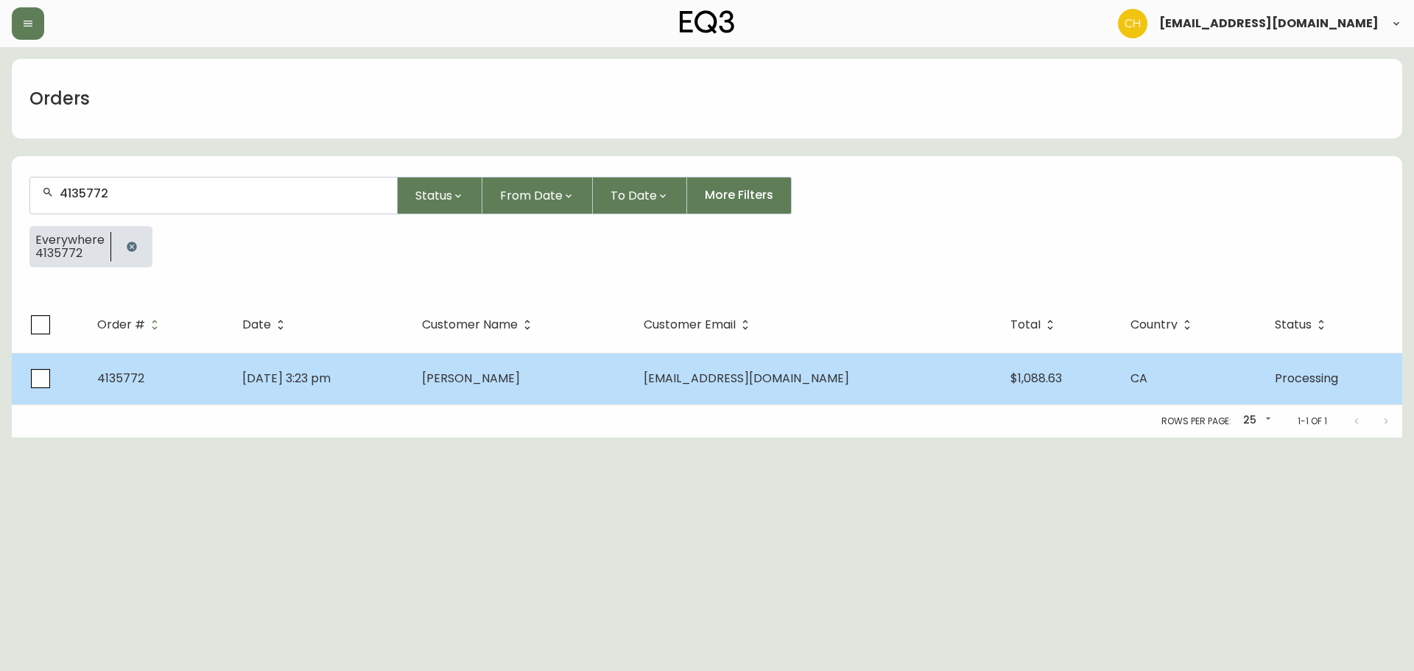
click at [520, 382] on span "[PERSON_NAME]" at bounding box center [471, 378] width 98 height 17
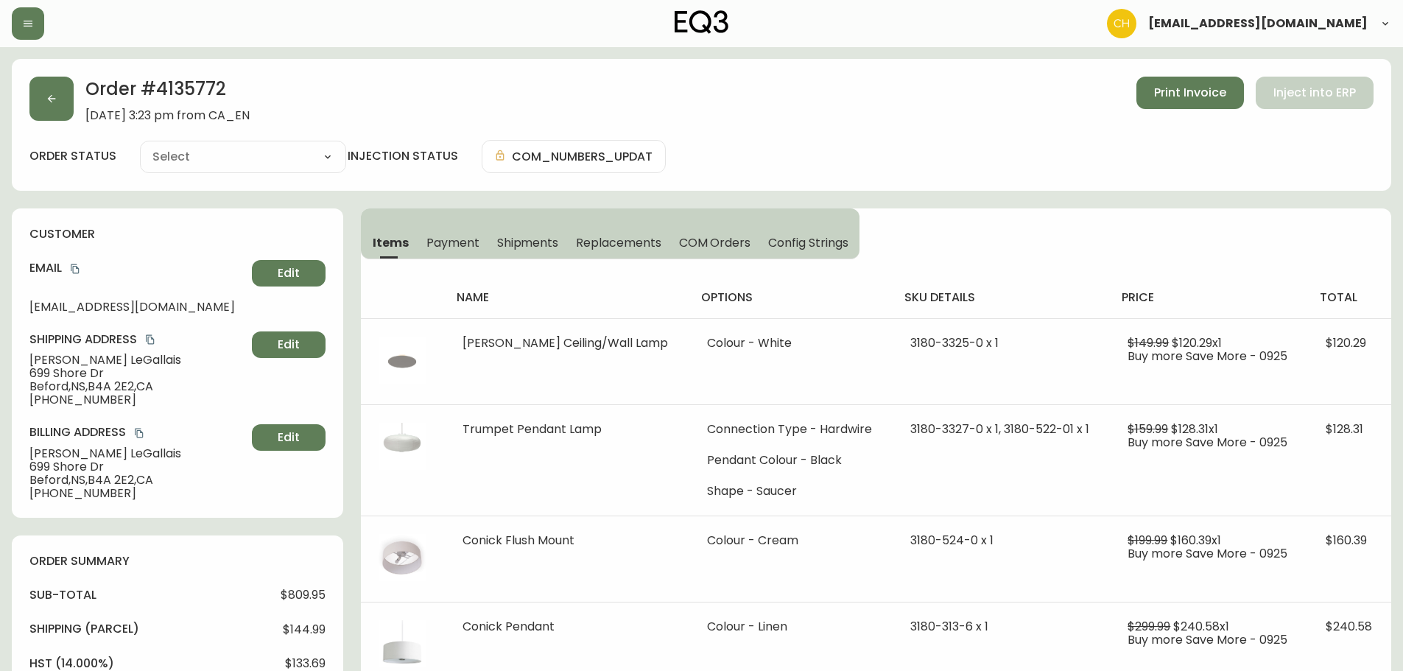
type input "Processing"
select select "PROCESSING"
click at [54, 108] on button "button" at bounding box center [51, 99] width 44 height 44
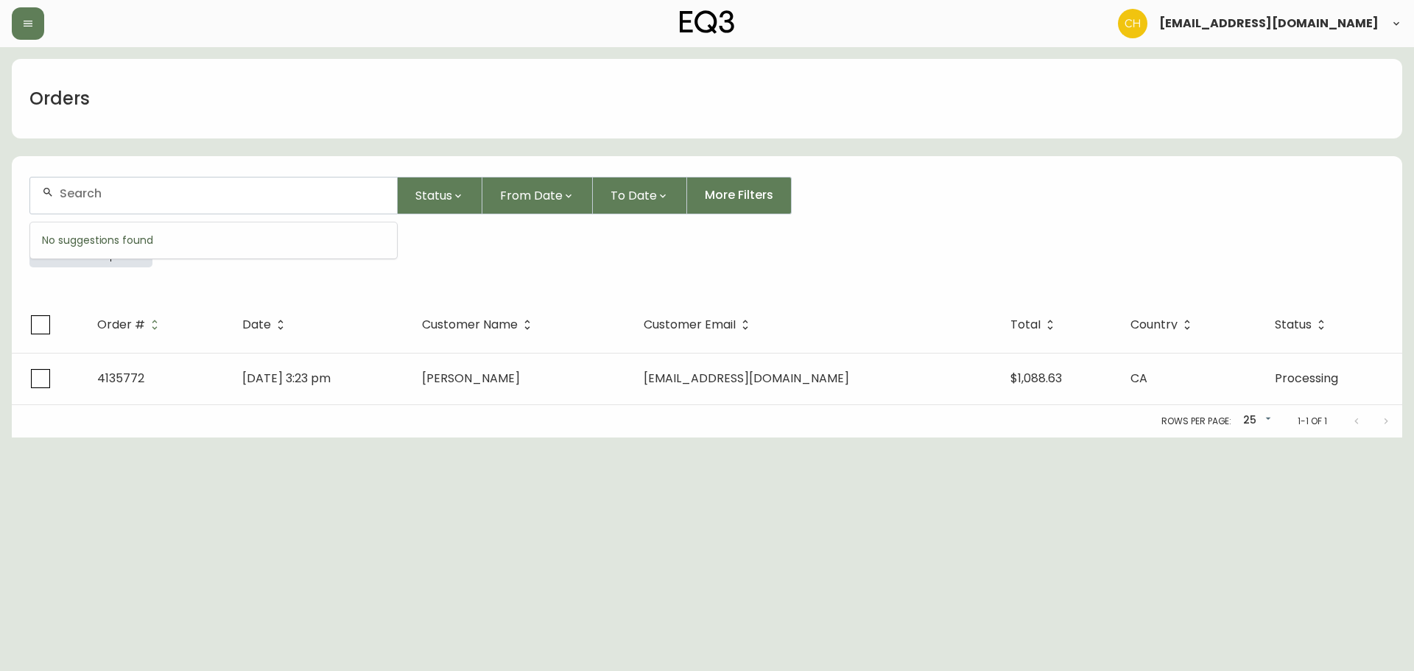
click at [84, 189] on input "text" at bounding box center [222, 193] width 325 height 14
type input "4135776"
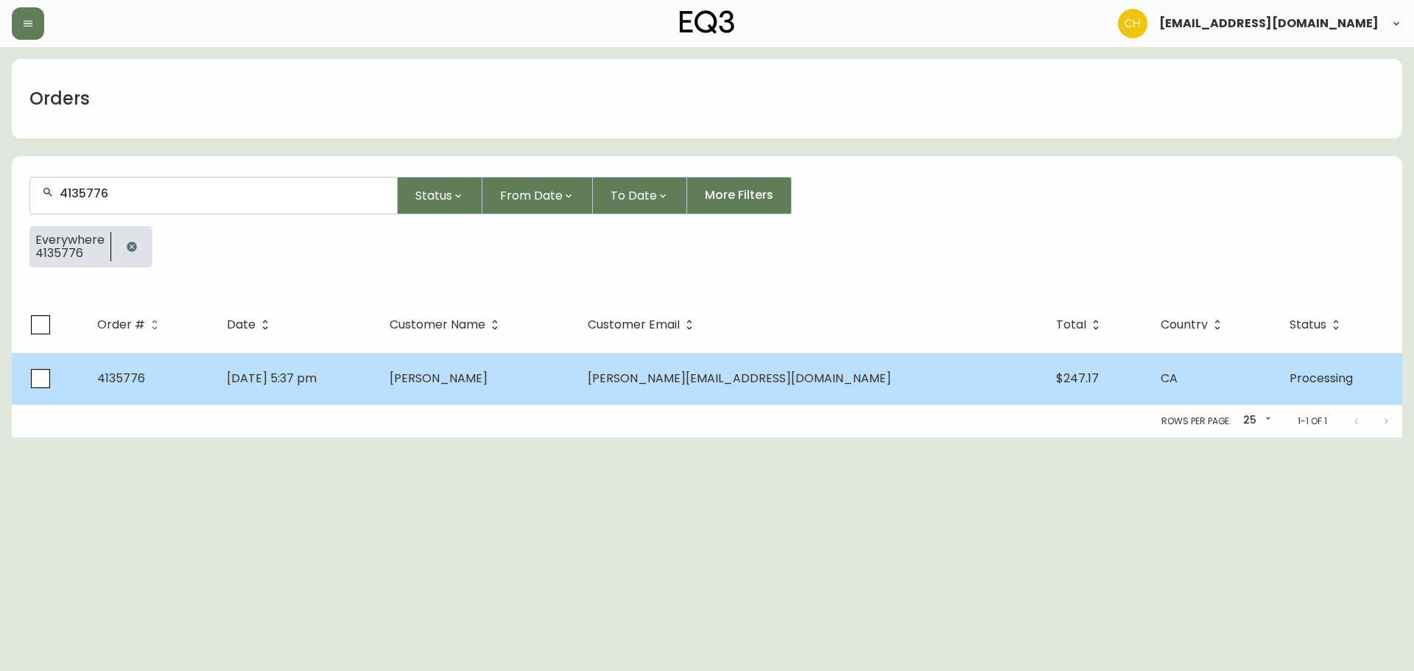
click at [488, 386] on span "[PERSON_NAME]" at bounding box center [439, 378] width 98 height 17
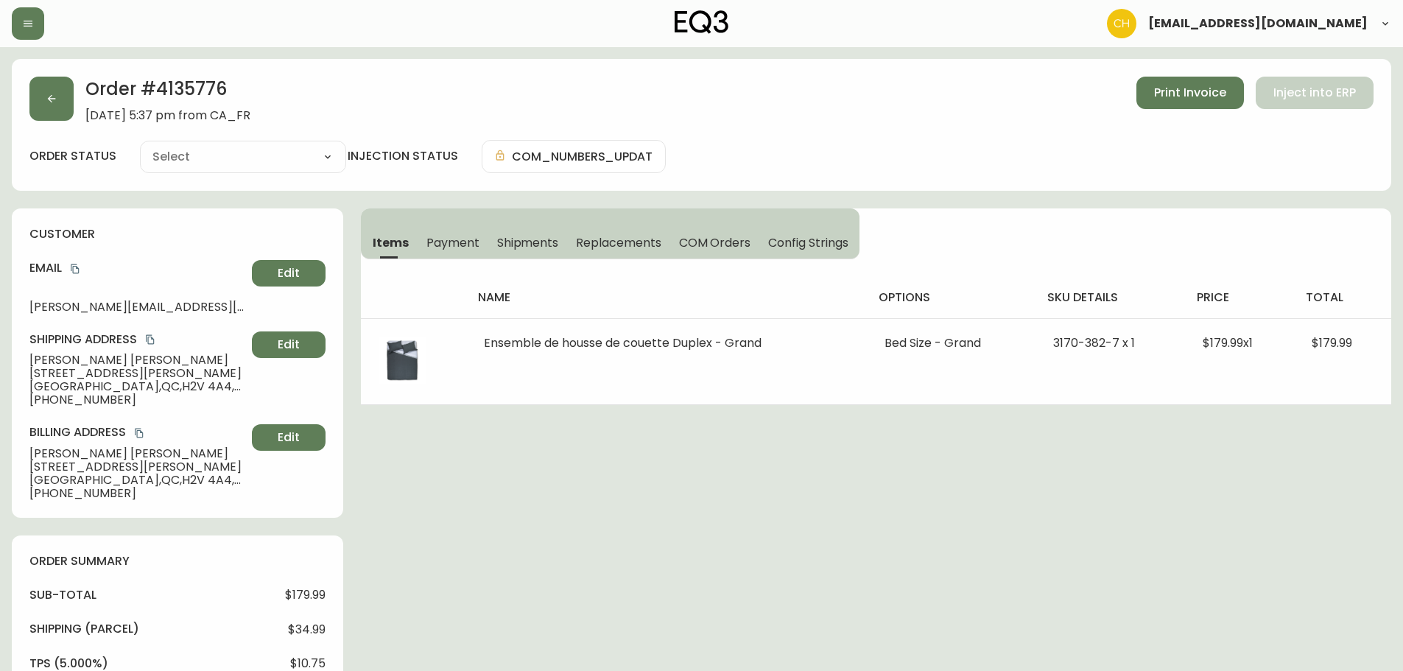
type input "Processing"
select select "PROCESSING"
click at [66, 116] on button "button" at bounding box center [51, 99] width 44 height 44
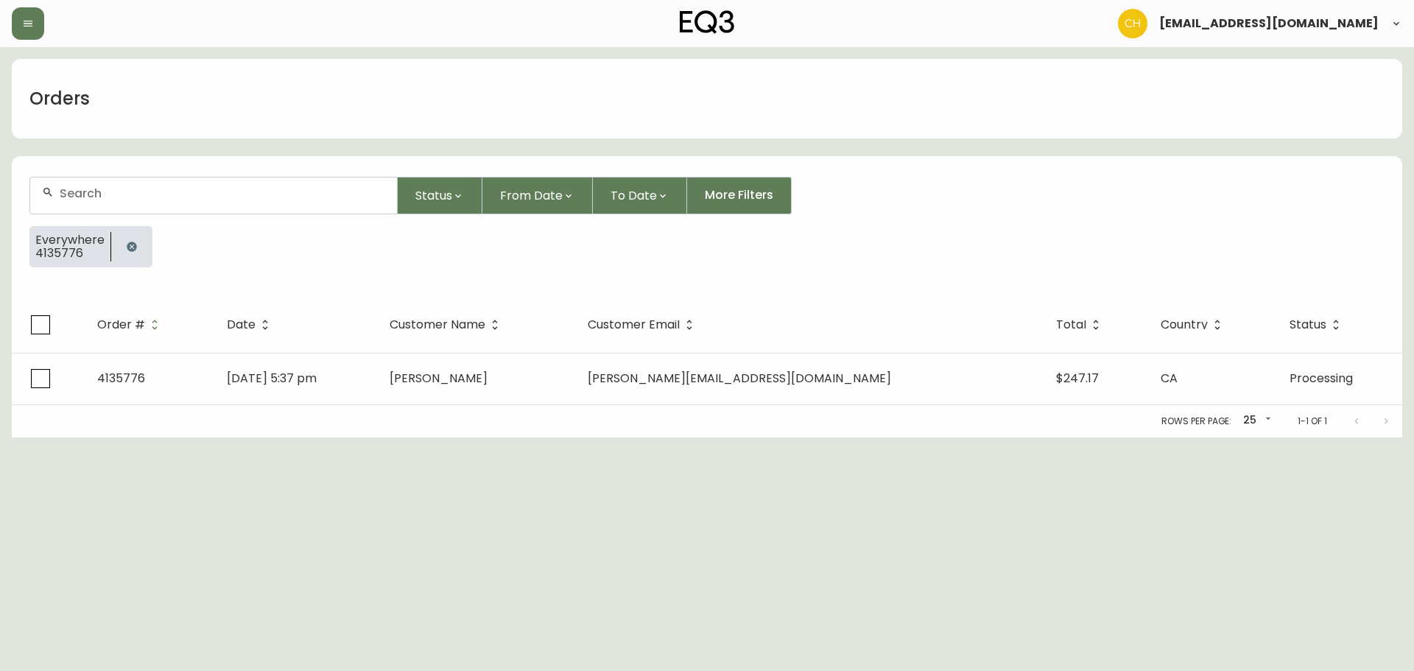
click at [80, 200] on div at bounding box center [213, 195] width 367 height 36
type input "4135756"
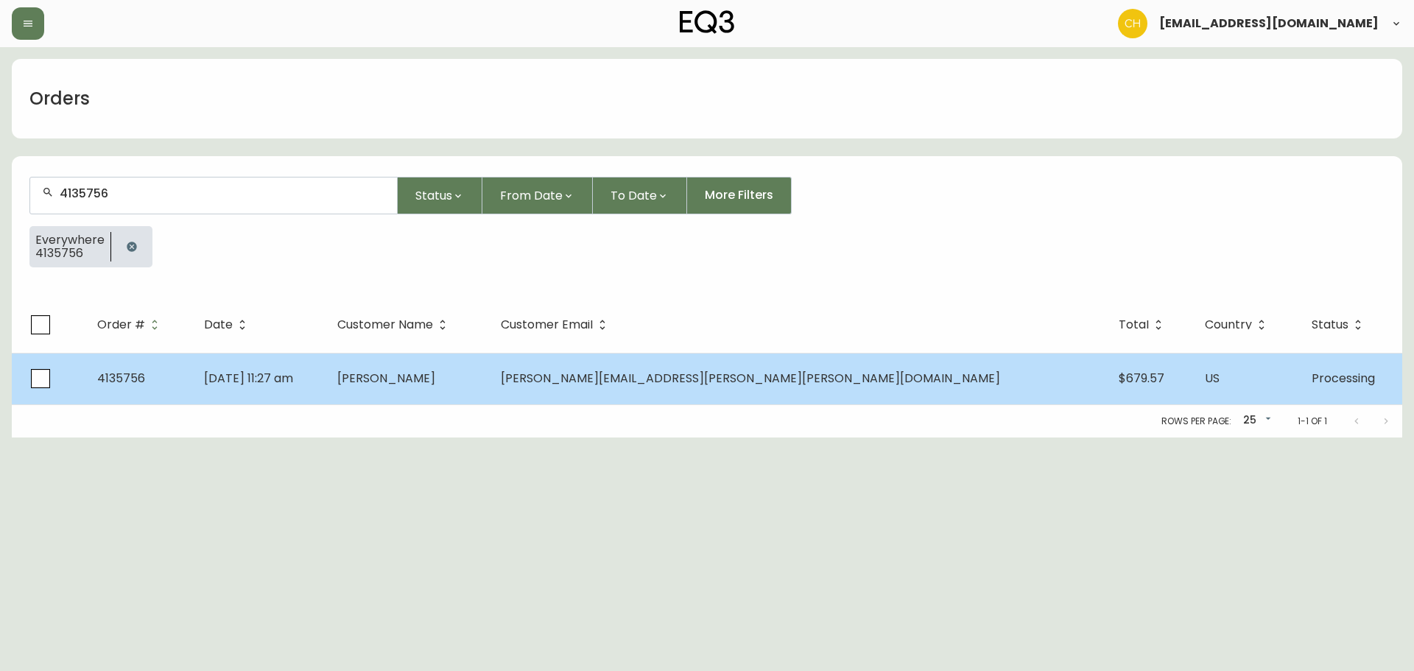
click at [435, 384] on span "[PERSON_NAME]" at bounding box center [386, 378] width 98 height 17
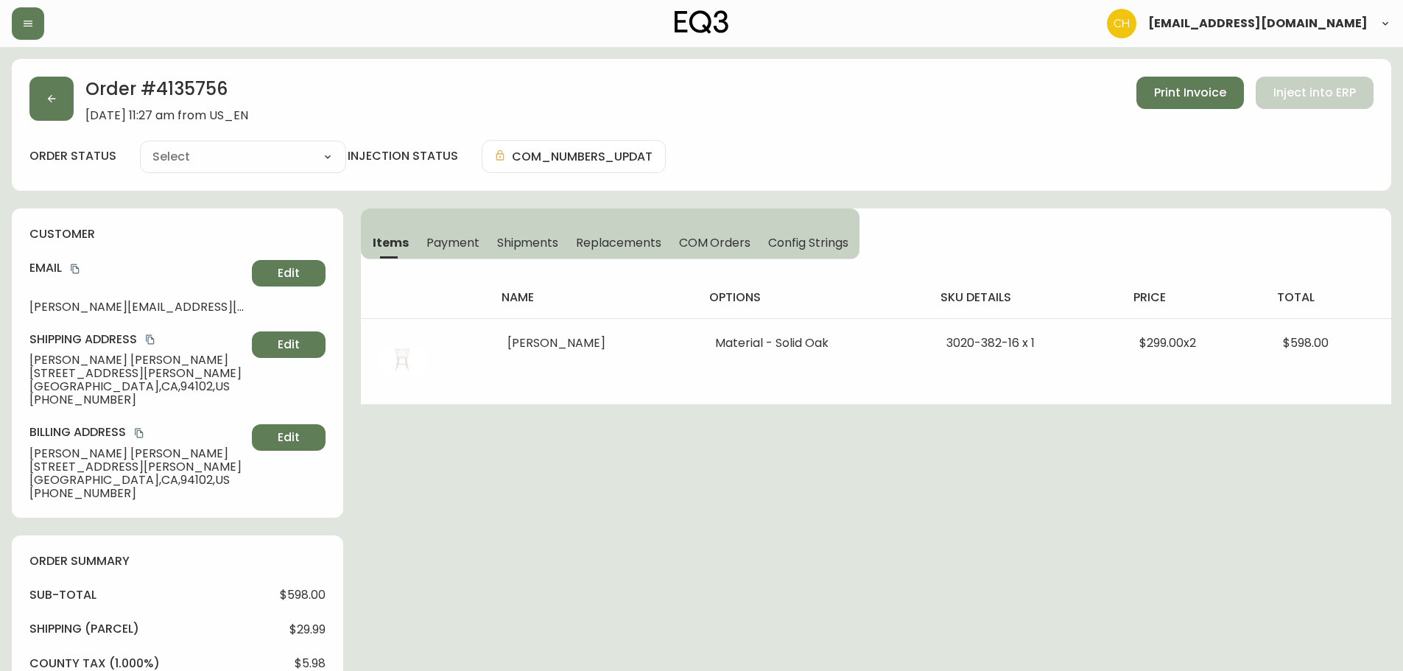
type input "Processing"
select select "PROCESSING"
click at [63, 106] on button "button" at bounding box center [51, 99] width 44 height 44
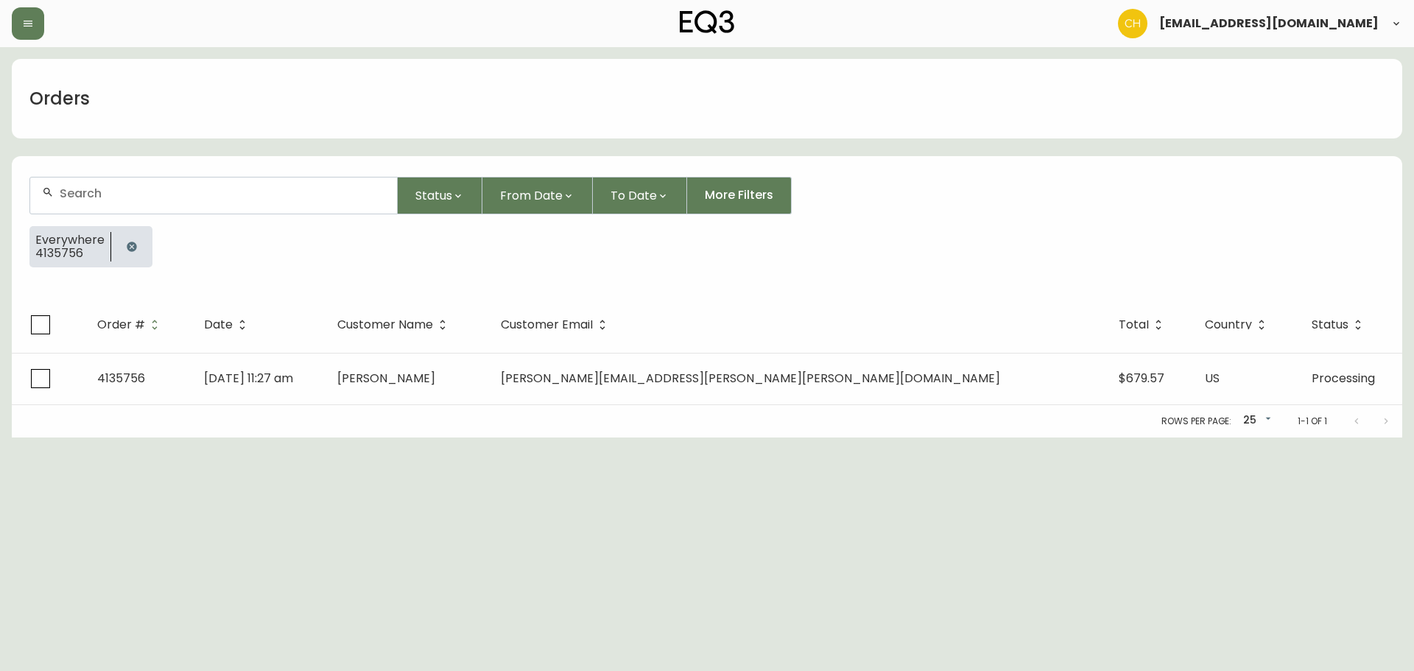
click at [74, 191] on input "text" at bounding box center [222, 193] width 325 height 14
type input "4135758"
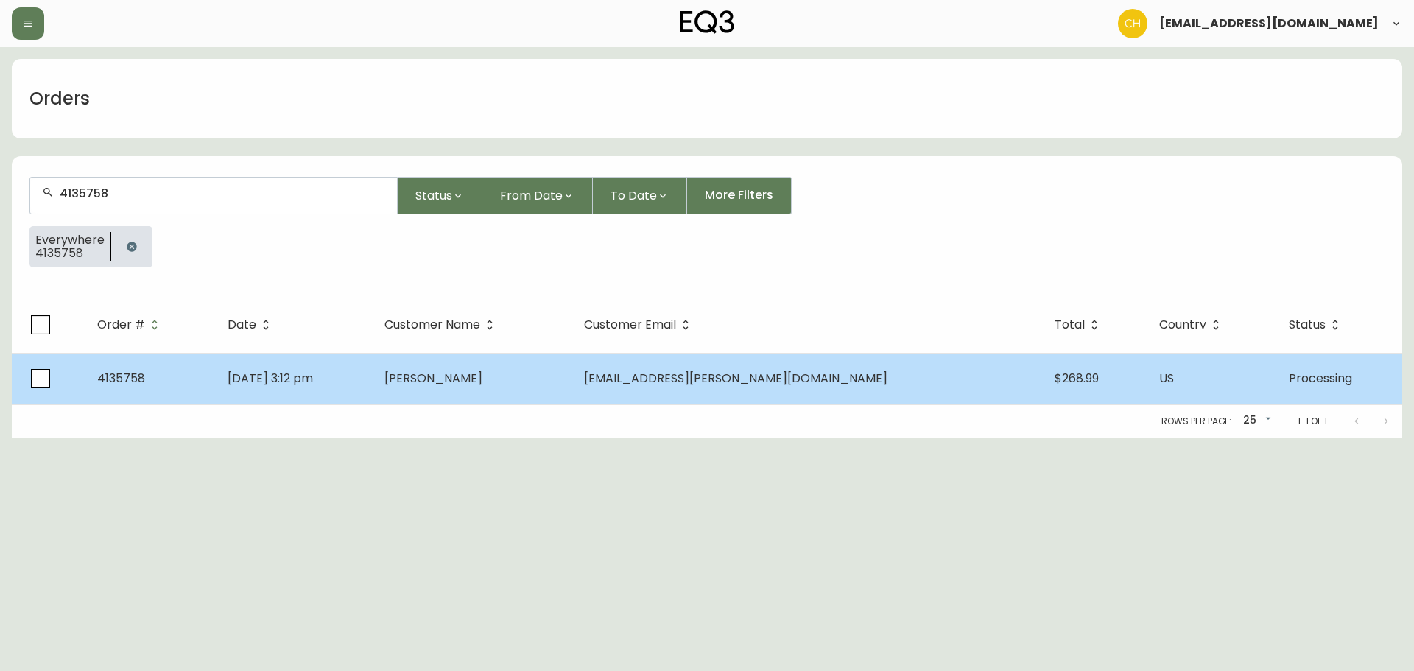
click at [467, 376] on span "[PERSON_NAME]" at bounding box center [433, 378] width 98 height 17
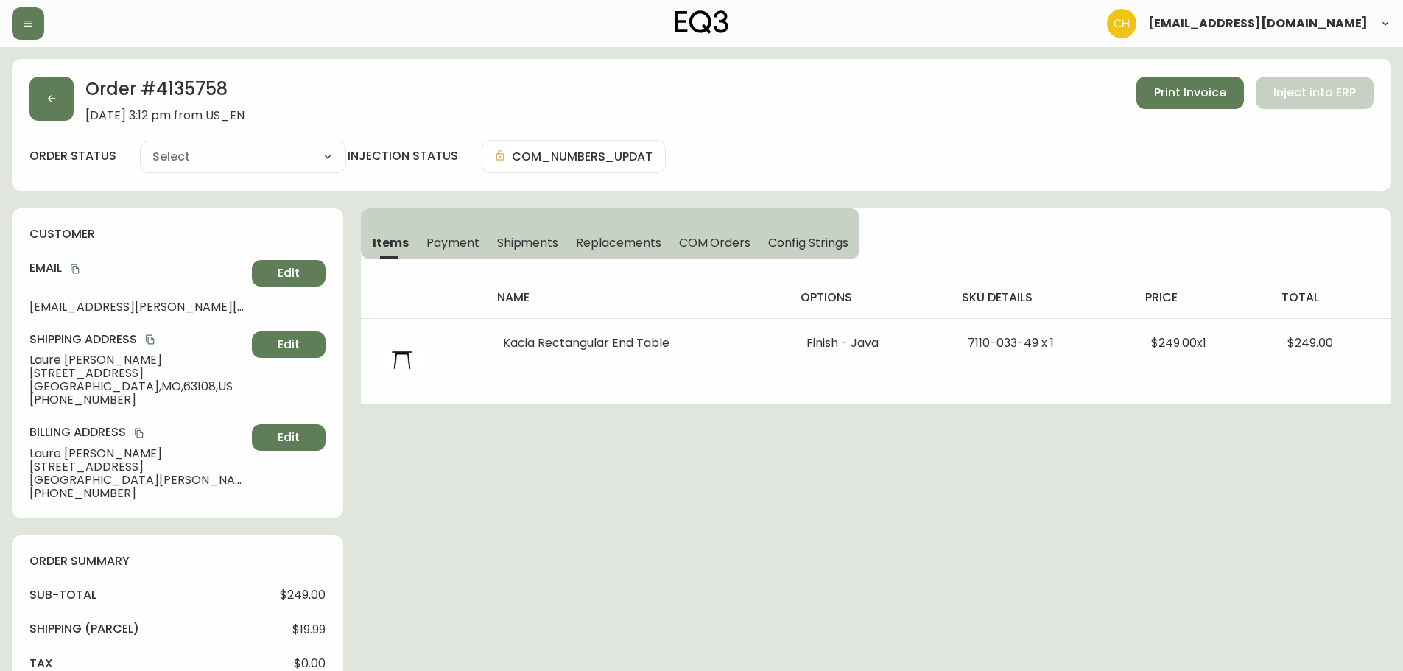
type input "Processing"
select select "PROCESSING"
click at [52, 96] on button "button" at bounding box center [51, 99] width 44 height 44
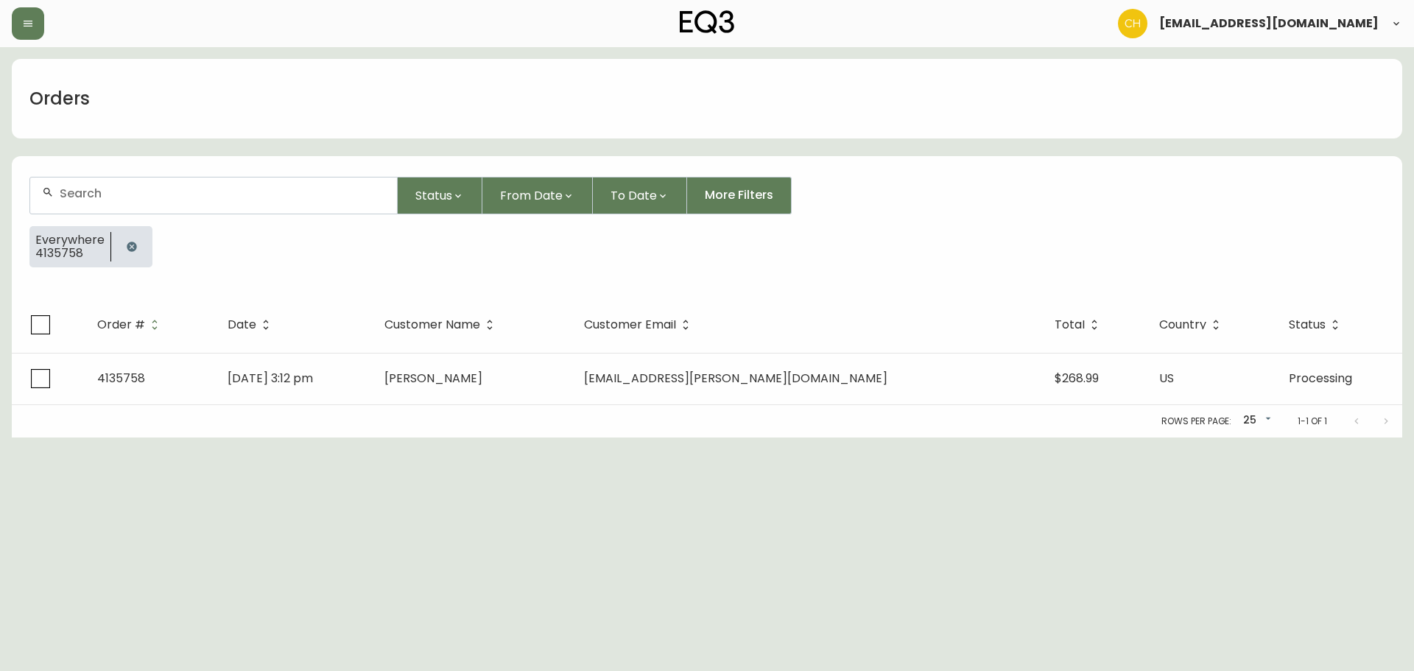
click at [105, 203] on div at bounding box center [213, 195] width 367 height 36
type input "4135736"
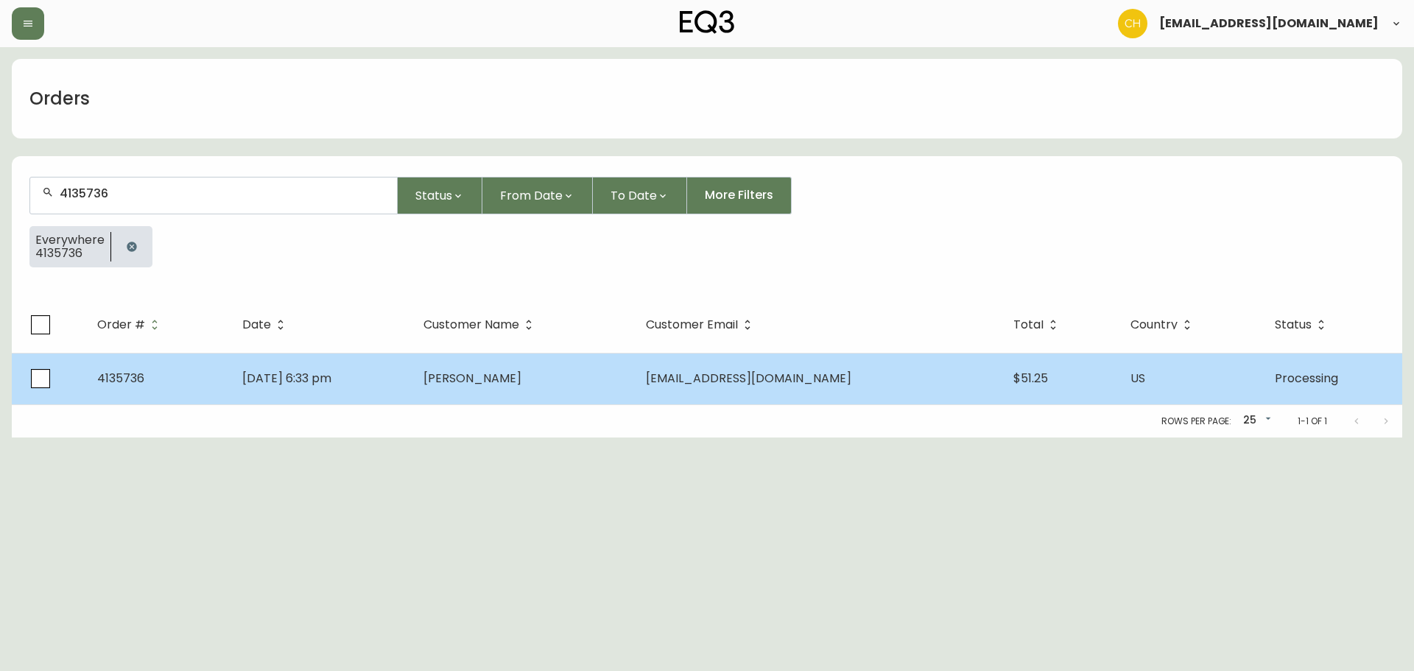
click at [412, 369] on td "[DATE] 6:33 pm" at bounding box center [321, 379] width 181 height 52
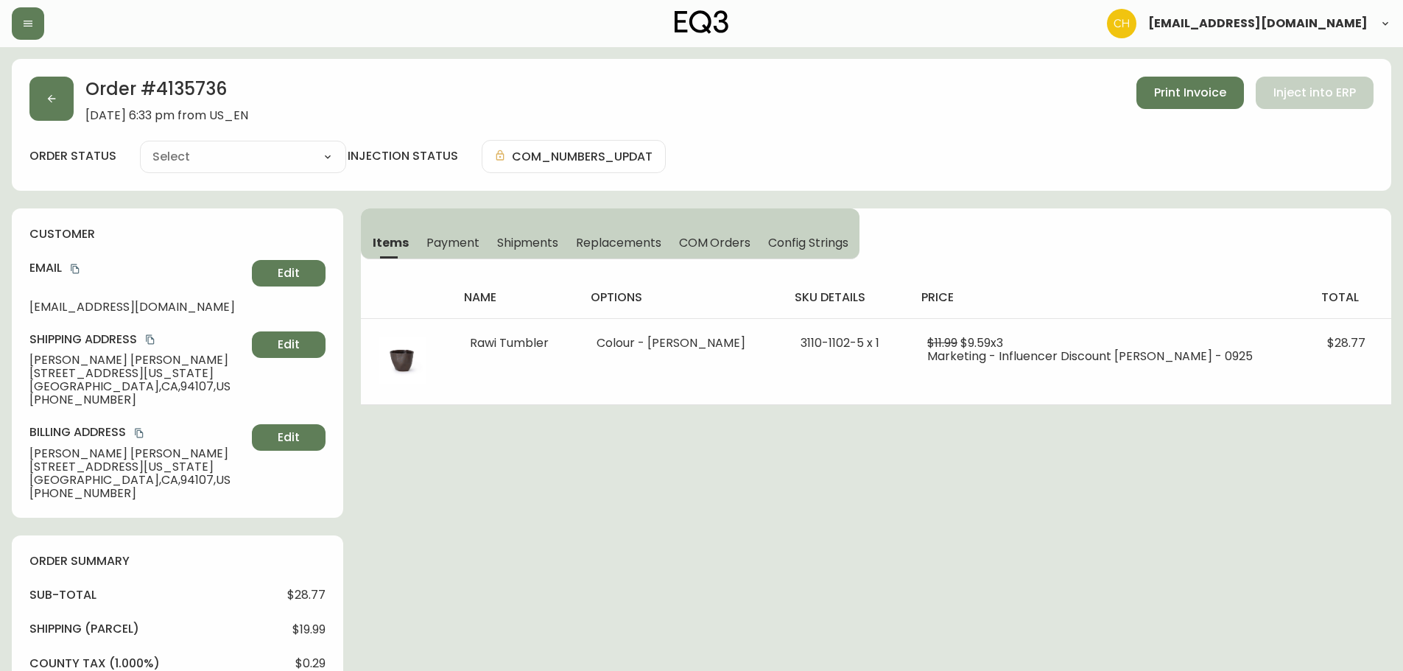
type input "Processing"
select select "PROCESSING"
click at [54, 105] on button "button" at bounding box center [51, 99] width 44 height 44
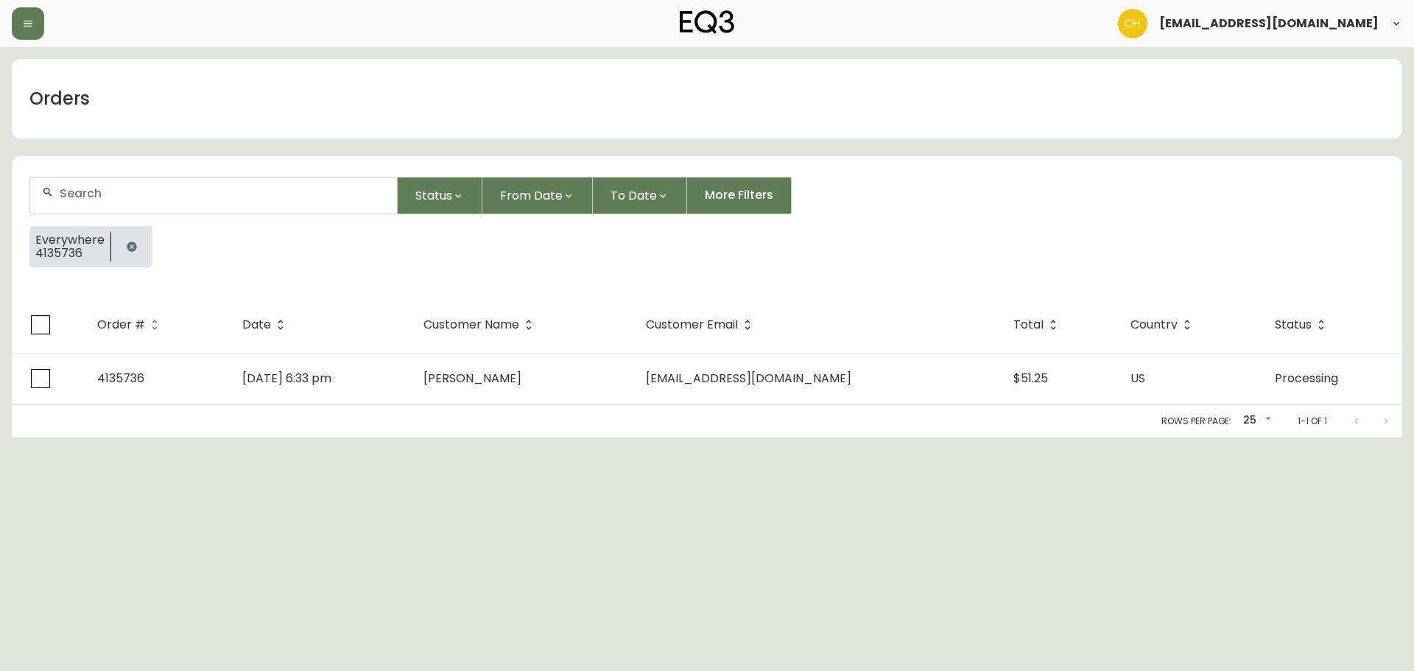
click at [74, 193] on input "text" at bounding box center [222, 193] width 325 height 14
type input "4135737"
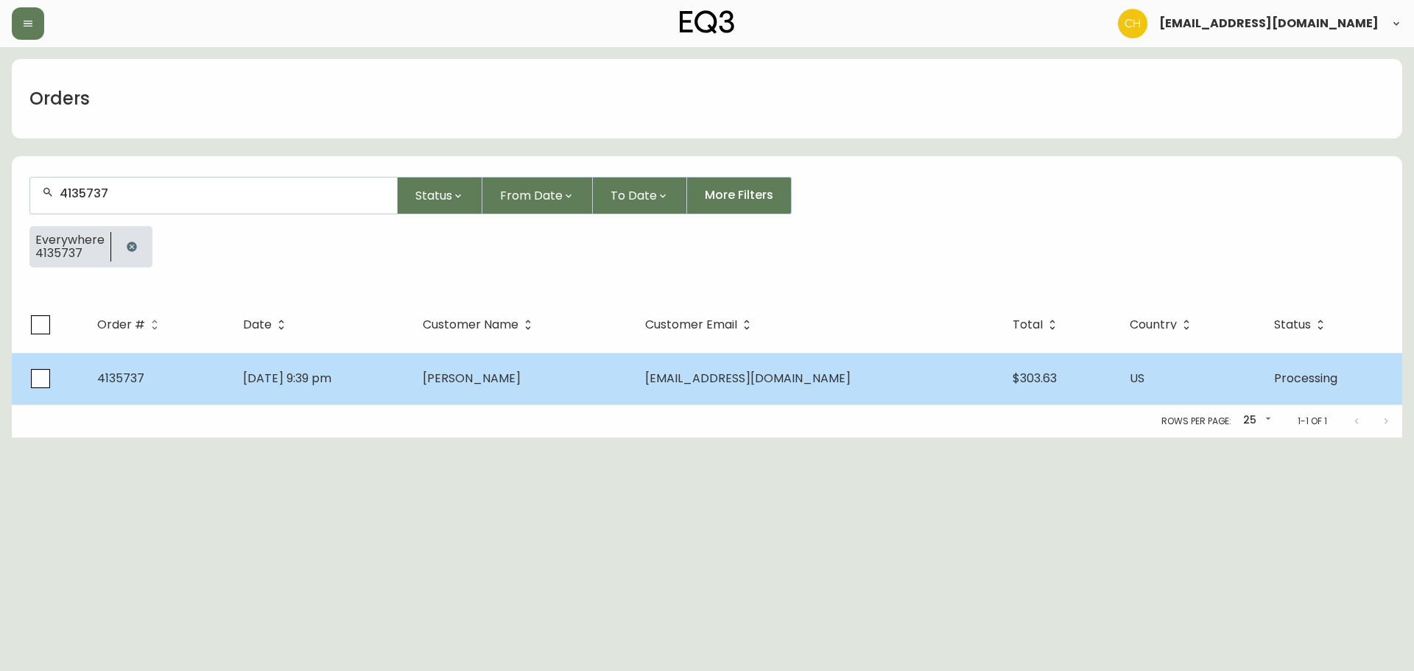
click at [520, 382] on span "[PERSON_NAME]" at bounding box center [472, 378] width 98 height 17
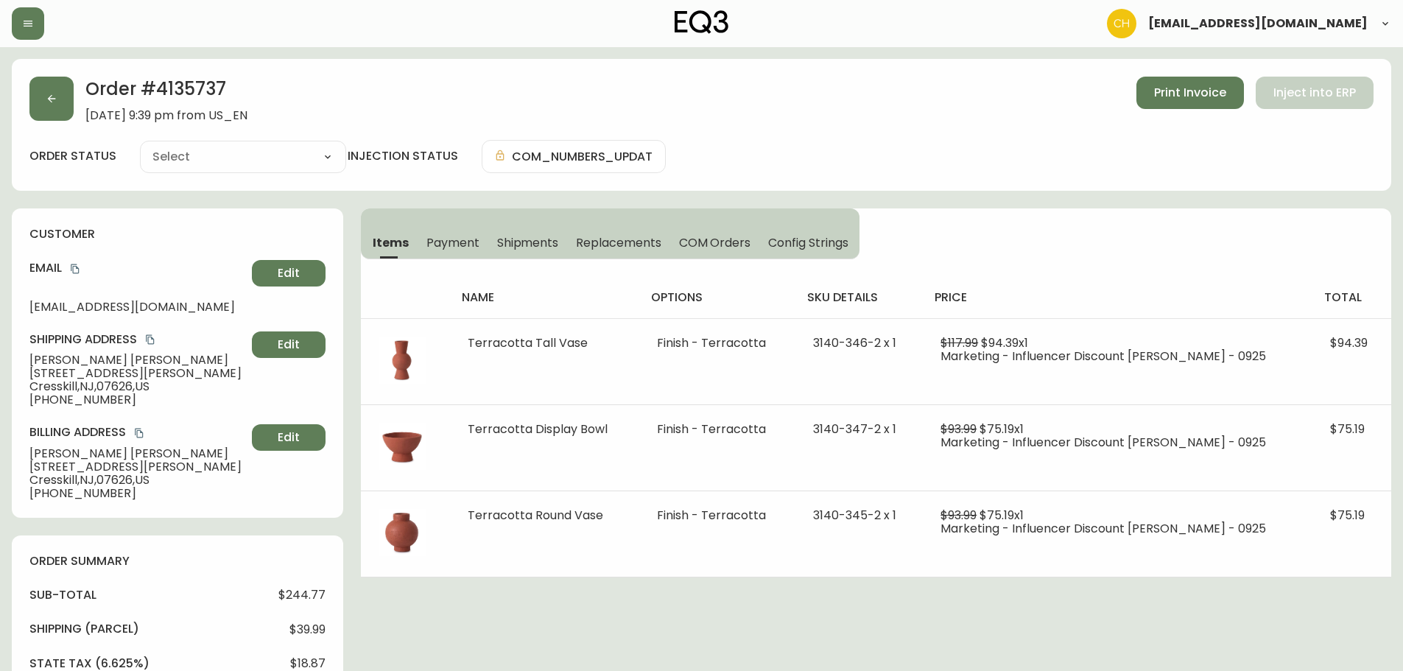
type input "Processing"
select select "PROCESSING"
click at [53, 102] on icon "button" at bounding box center [52, 99] width 12 height 12
